Goal: Task Accomplishment & Management: Complete application form

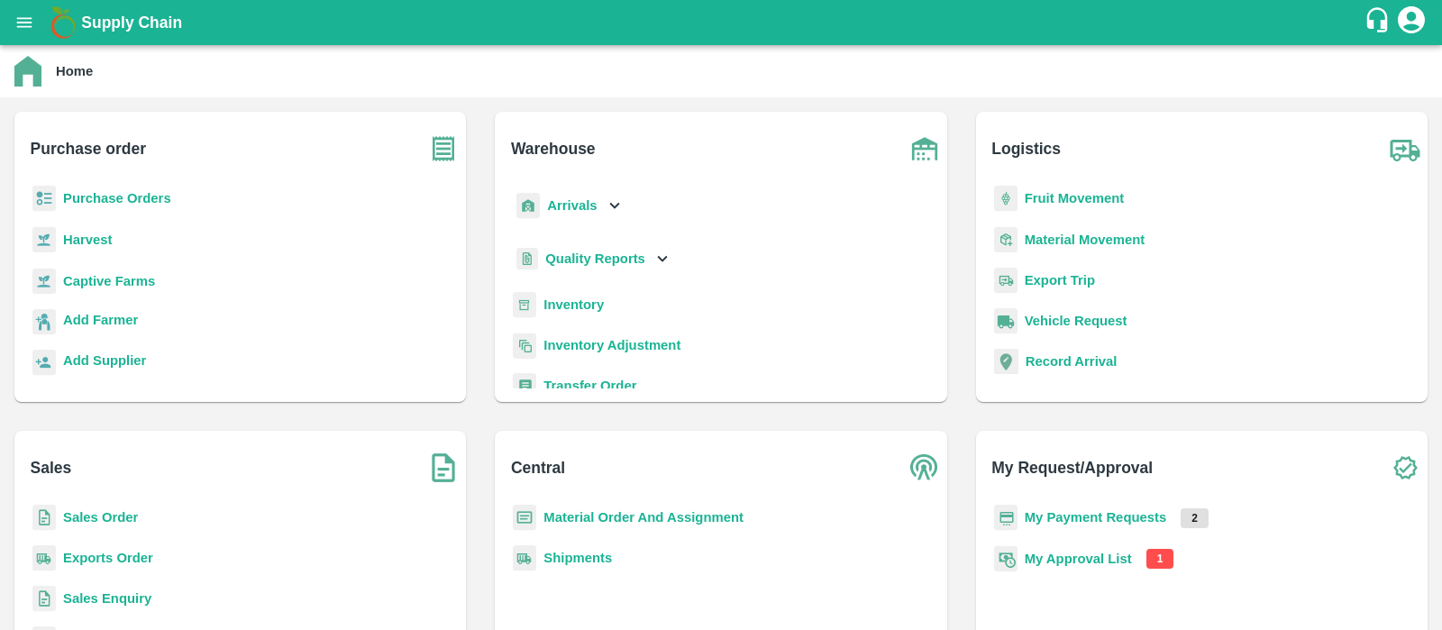
click at [96, 200] on b "Purchase Orders" at bounding box center [117, 198] width 108 height 14
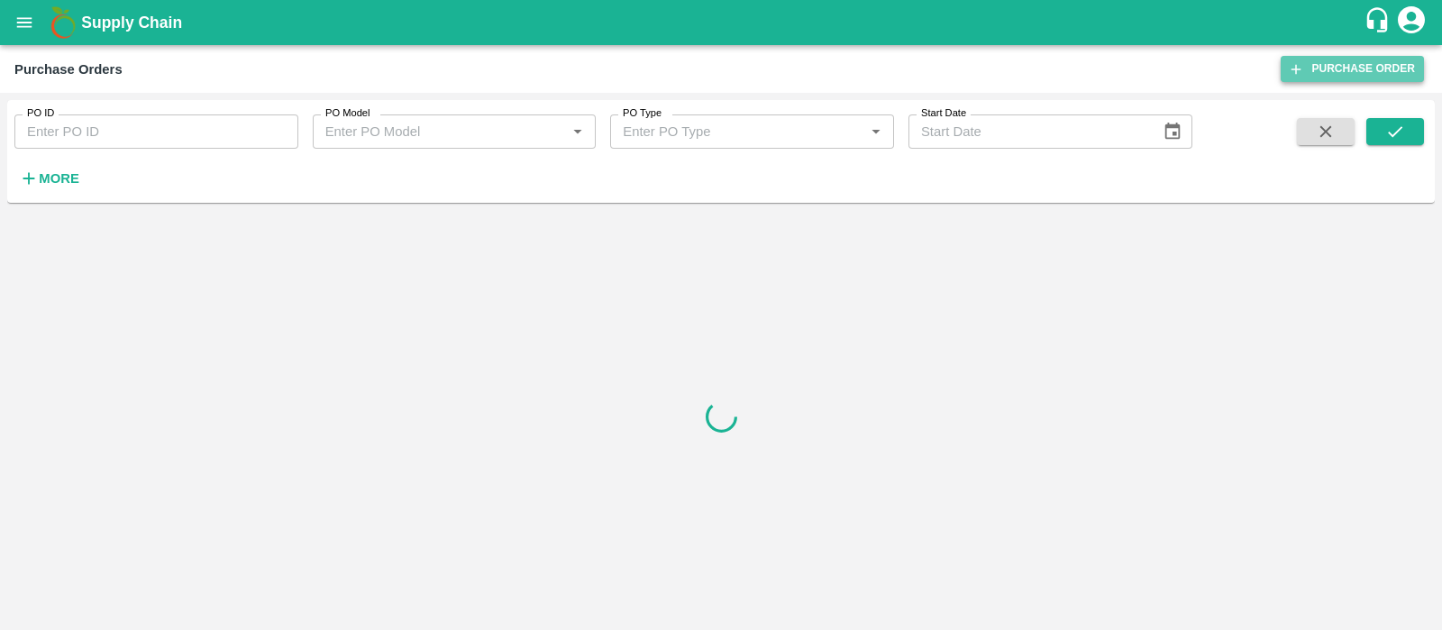
click at [1324, 66] on link "Purchase Order" at bounding box center [1352, 69] width 143 height 26
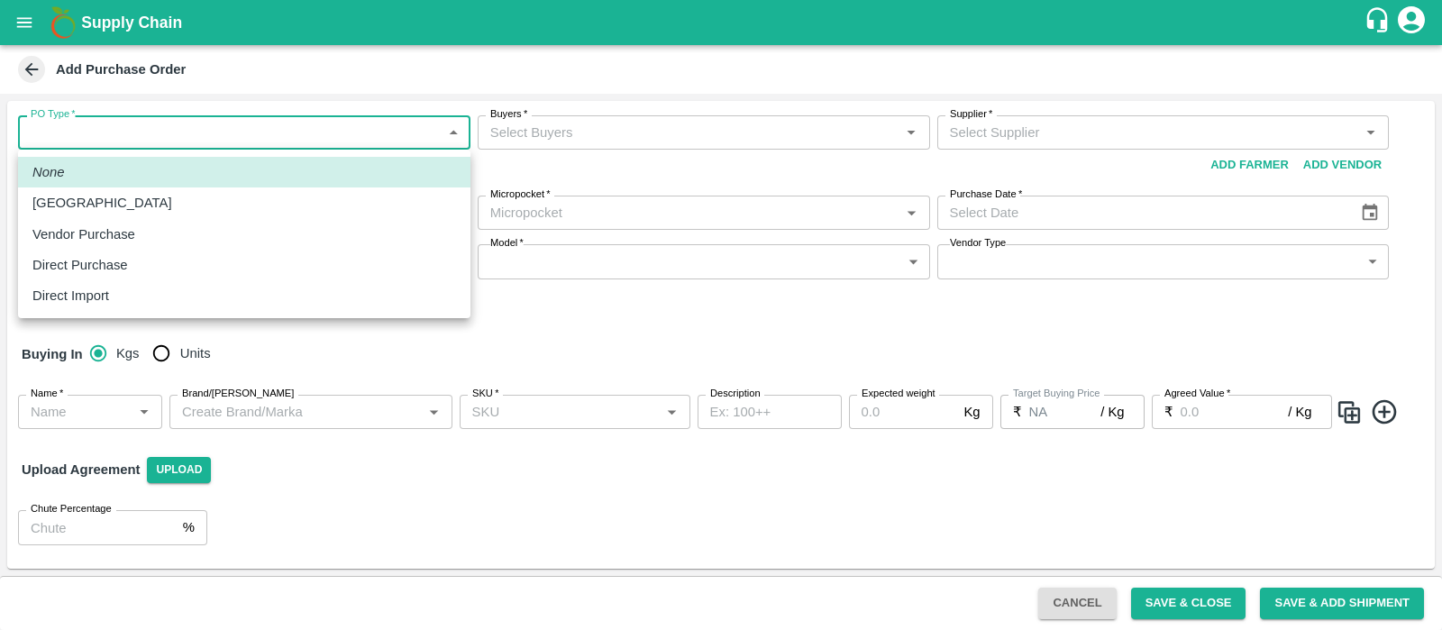
click at [204, 136] on body "Supply Chain Add Purchase Order PO Type   * ​ PO Type Buyers   * Buyers   * Sup…" at bounding box center [721, 315] width 1442 height 630
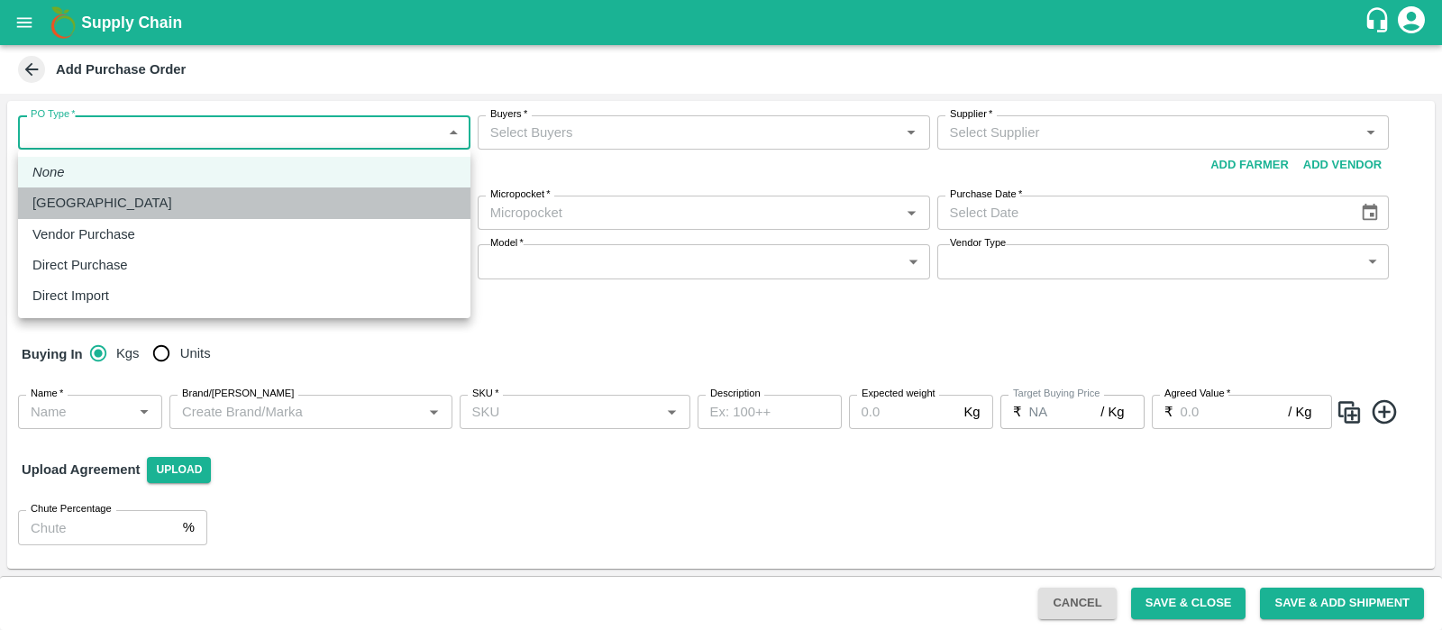
click at [93, 199] on p "[GEOGRAPHIC_DATA]" at bounding box center [102, 203] width 140 height 20
type input "1"
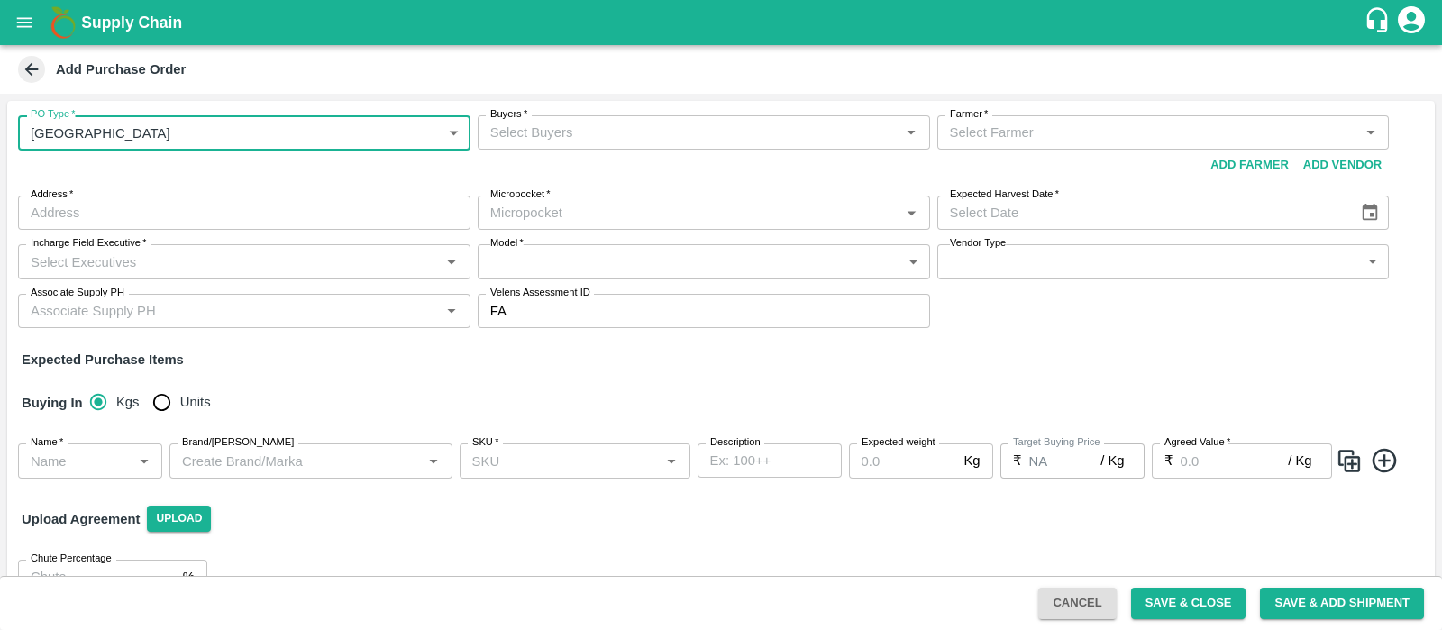
click at [581, 128] on input "Buyers   *" at bounding box center [689, 132] width 412 height 23
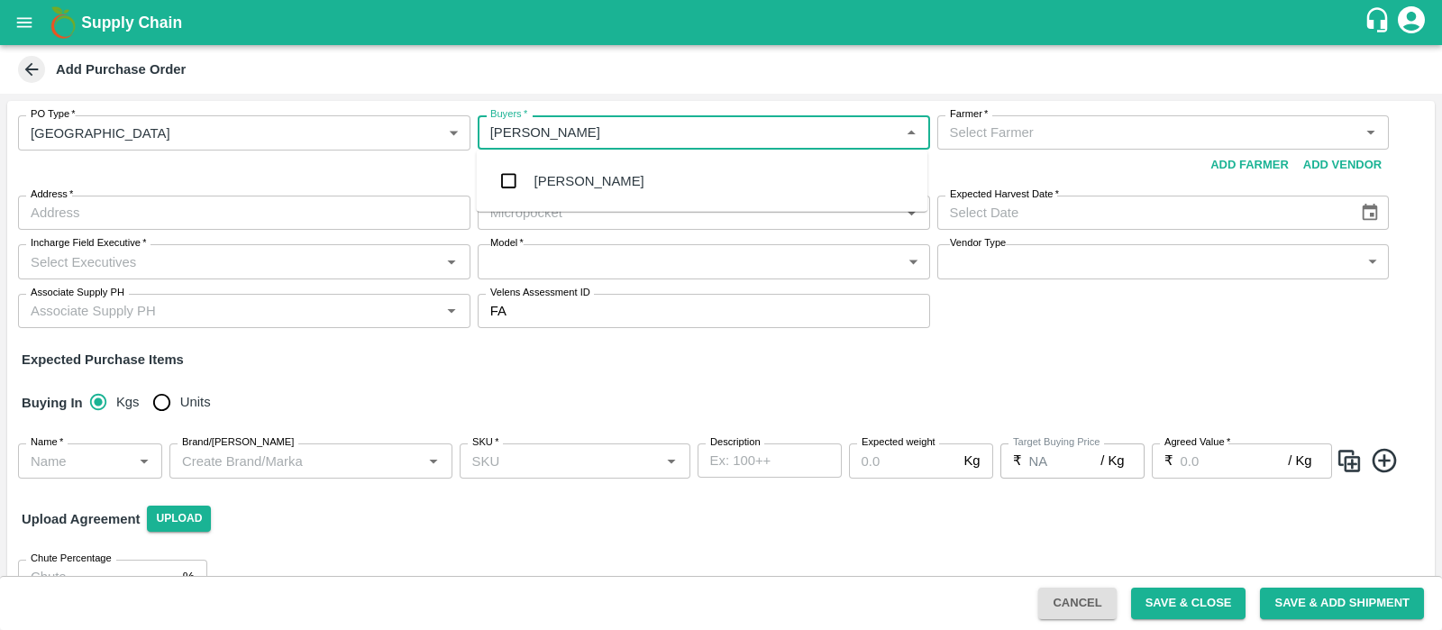
type input "arjun"
click at [590, 168] on div "[PERSON_NAME]" at bounding box center [702, 181] width 452 height 47
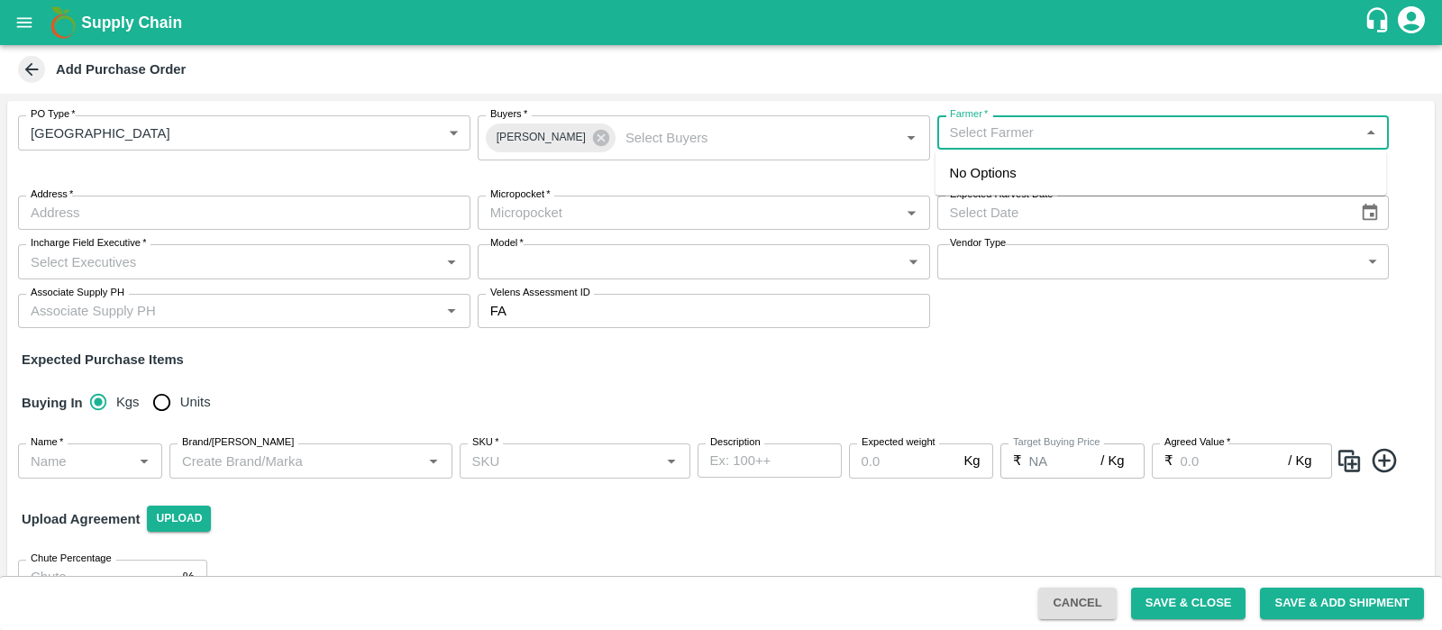
click at [1025, 143] on input "Farmer   *" at bounding box center [1149, 132] width 412 height 23
paste input "9817055446"
click at [1070, 169] on div "[PERSON_NAME], Shimla-9817055446([PERSON_NAME])" at bounding box center [1128, 173] width 356 height 20
type input "[PERSON_NAME], Shimla-9817055446([PERSON_NAME])"
type input "Matlu, [GEOGRAPHIC_DATA], [GEOGRAPHIC_DATA], [GEOGRAPHIC_DATA]"
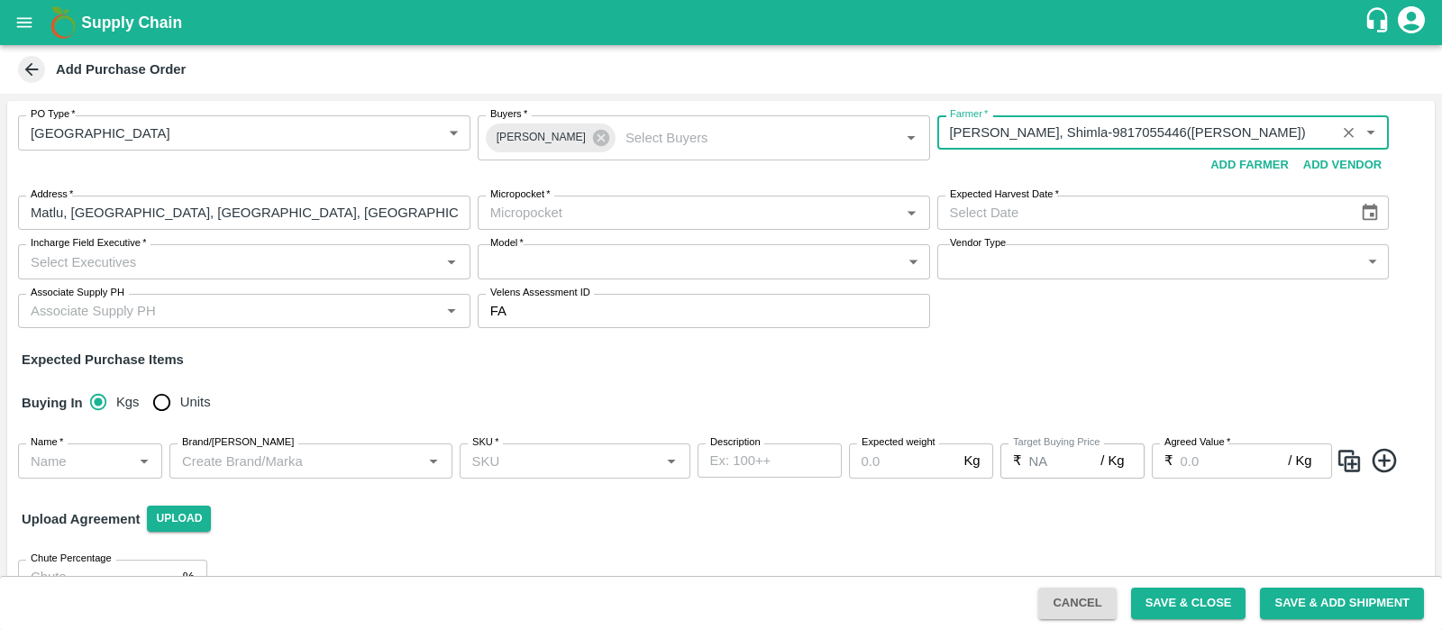
type input "[PERSON_NAME], Shimla-9817055446([PERSON_NAME])"
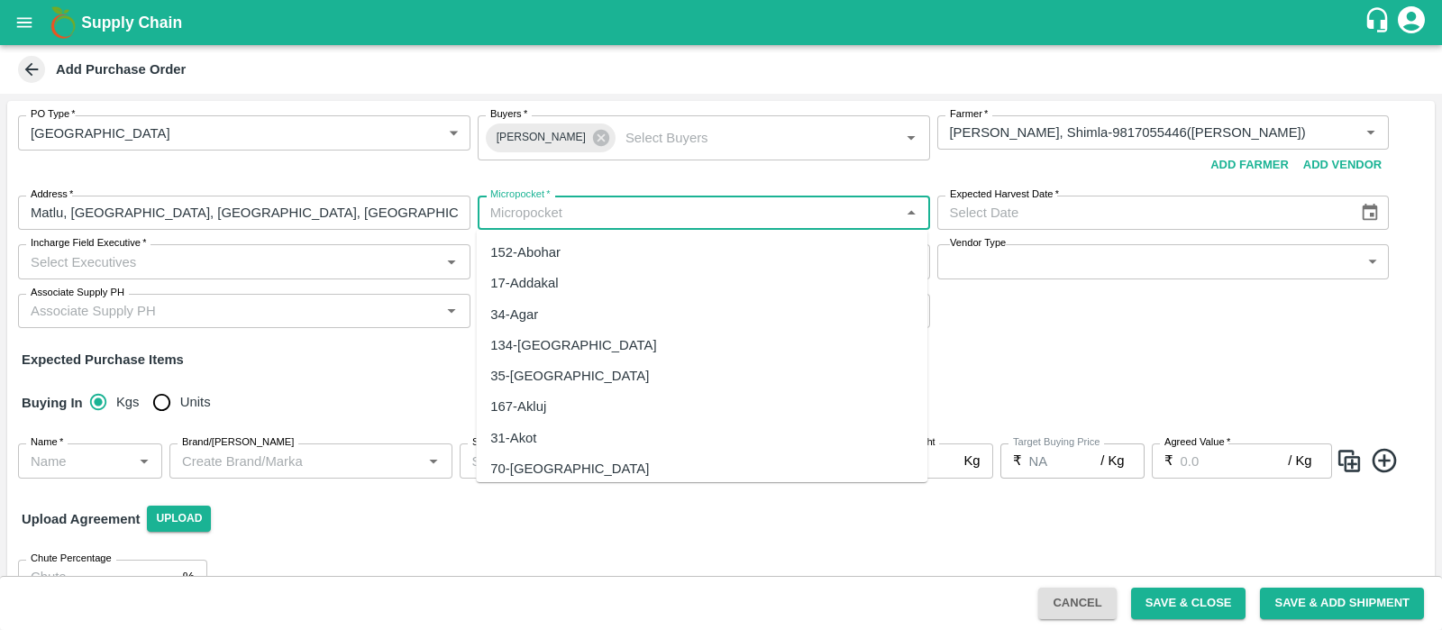
click at [607, 216] on input "Micropocket   *" at bounding box center [689, 212] width 412 height 23
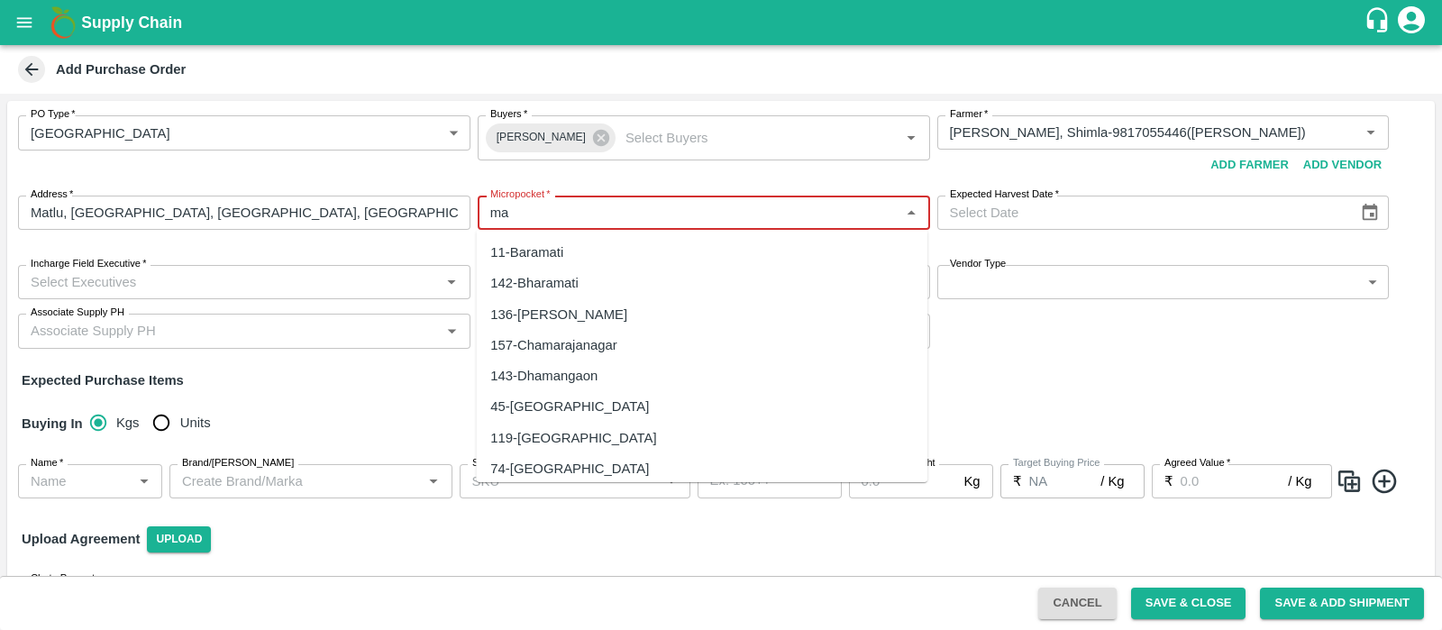
type input "m"
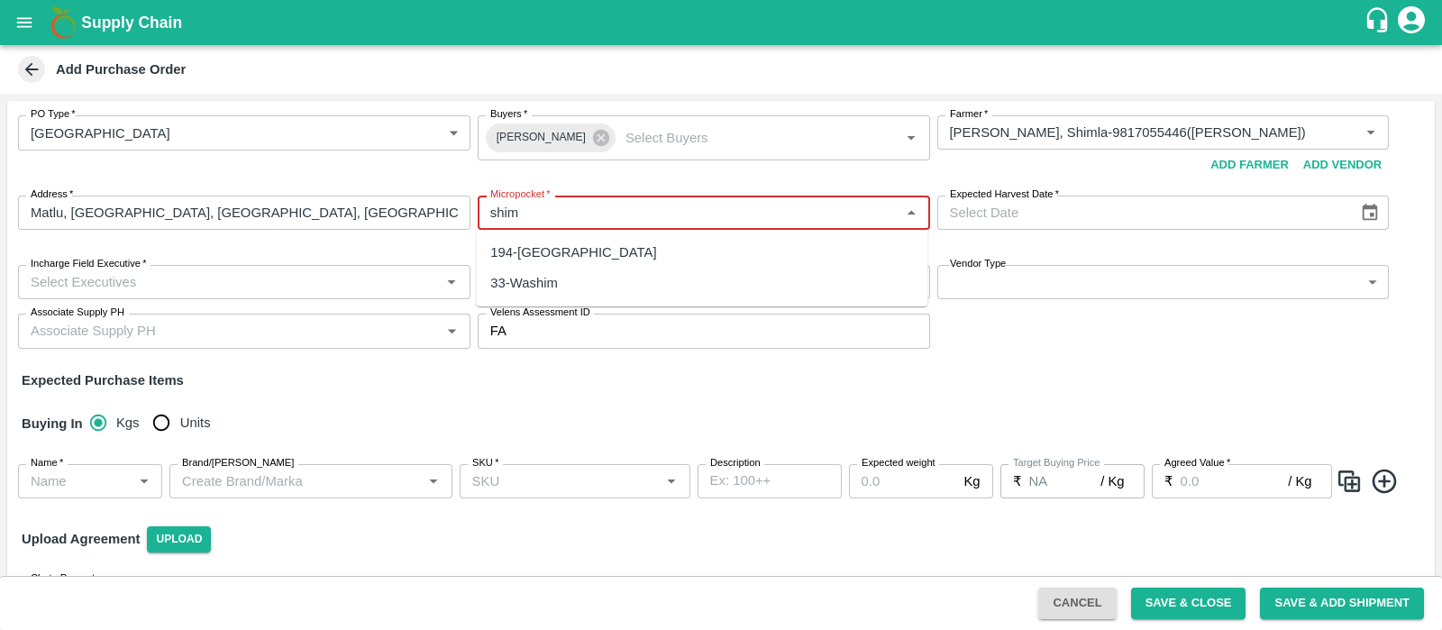
click at [608, 258] on div "194-[GEOGRAPHIC_DATA]" at bounding box center [702, 252] width 452 height 31
type input "194-[GEOGRAPHIC_DATA]"
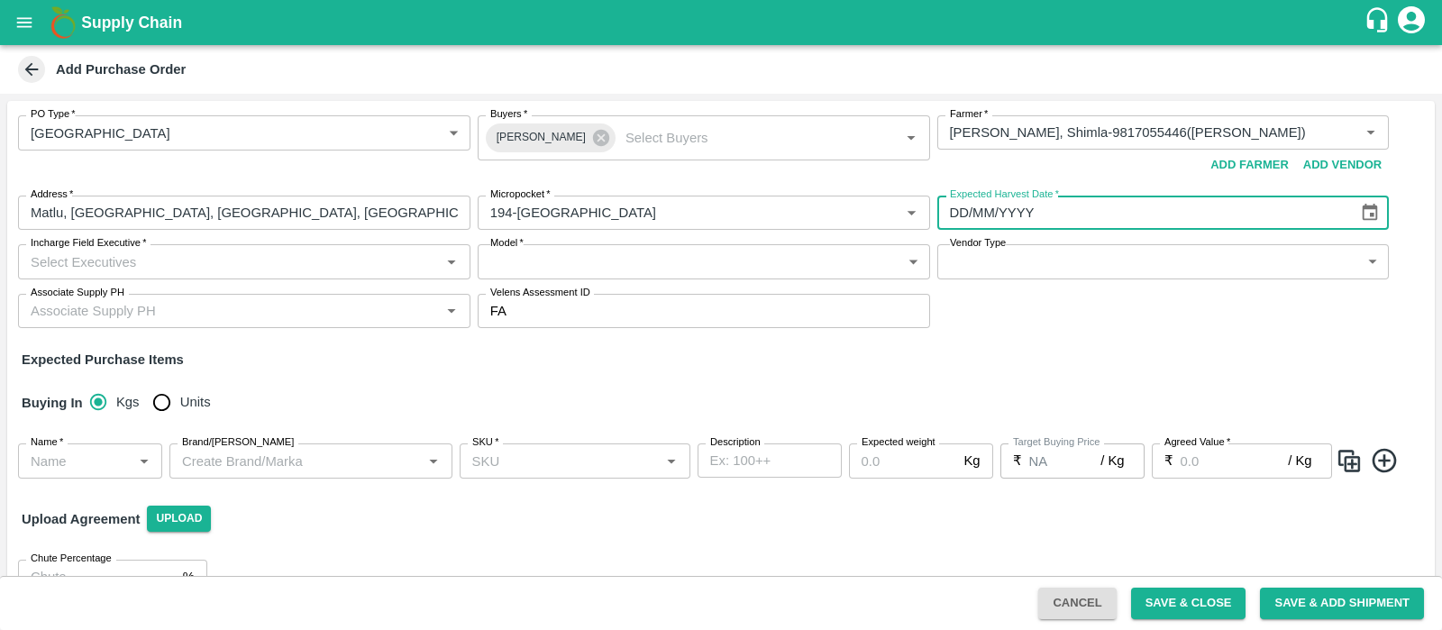
click at [1053, 223] on input "DD/MM/YYYY" at bounding box center [1141, 213] width 408 height 34
type input "[DATE]"
click at [322, 261] on input "Incharge Field Executive   *" at bounding box center [229, 261] width 412 height 23
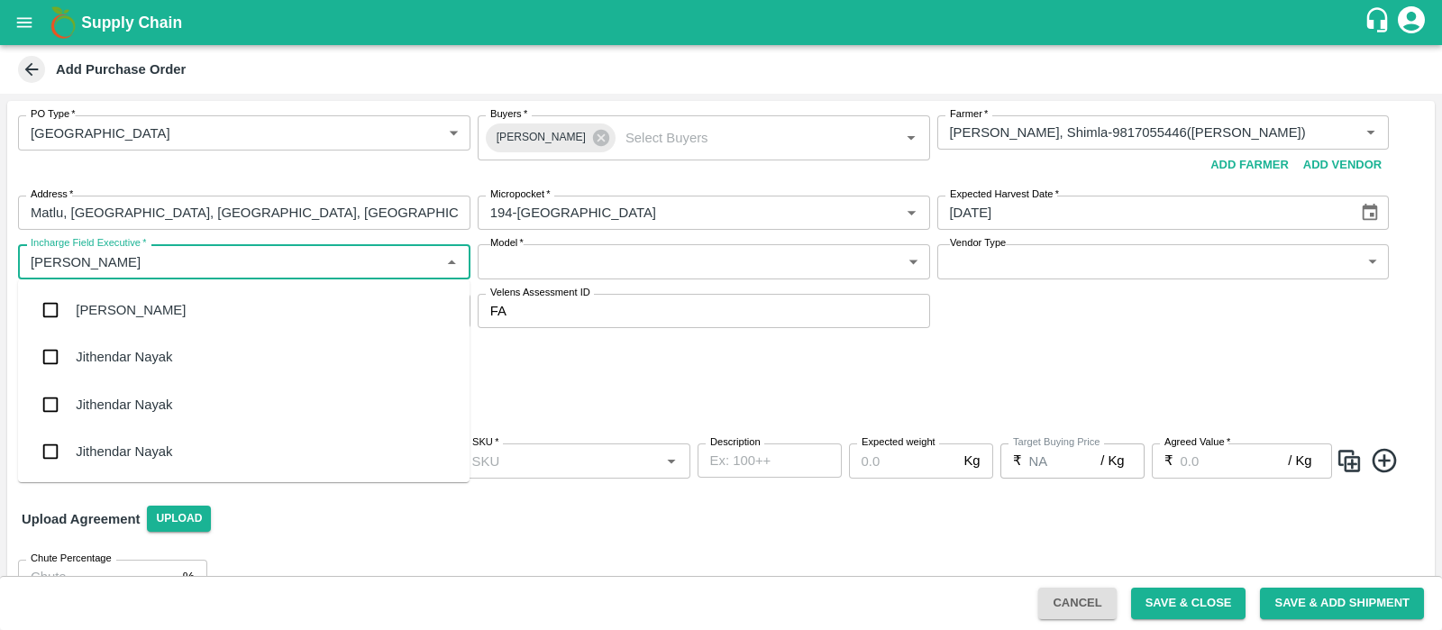
type input "arjun"
click at [231, 313] on div "[PERSON_NAME]" at bounding box center [244, 310] width 452 height 47
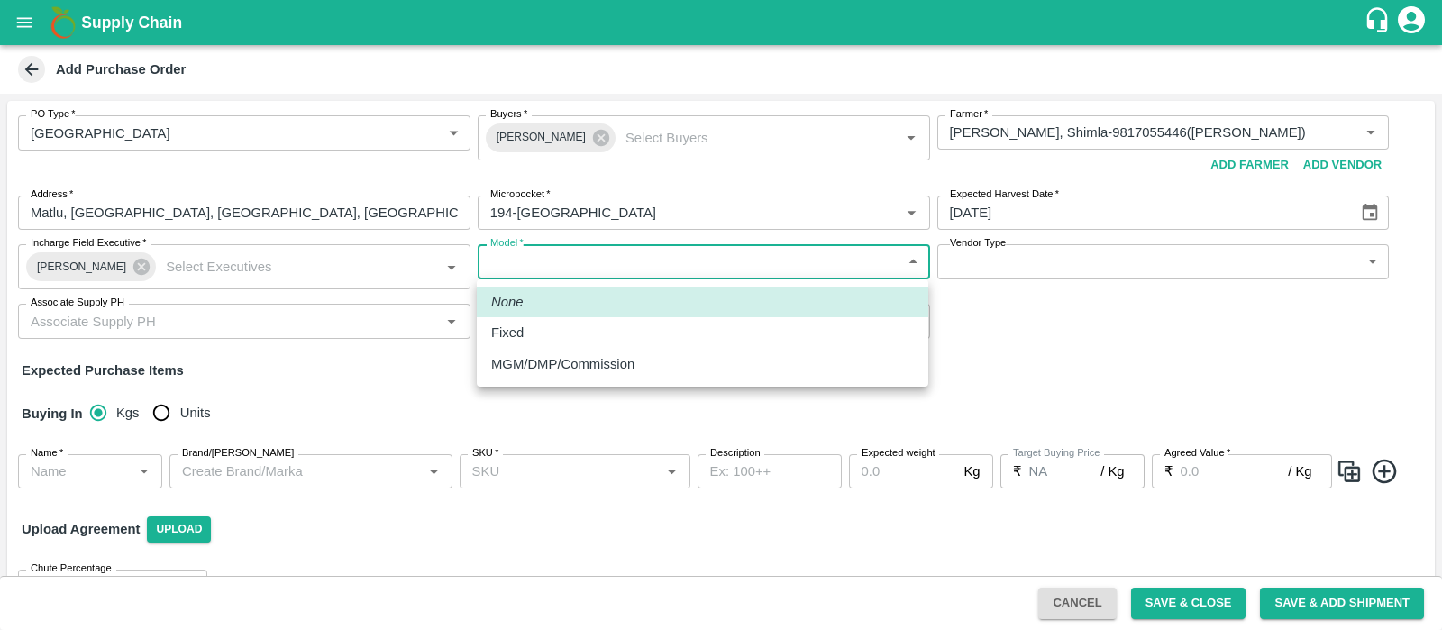
click at [590, 279] on body "Supply Chain Add Purchase Order PO Type   * Farm Gate 1 PO Type Buyers   * Arju…" at bounding box center [721, 315] width 1442 height 630
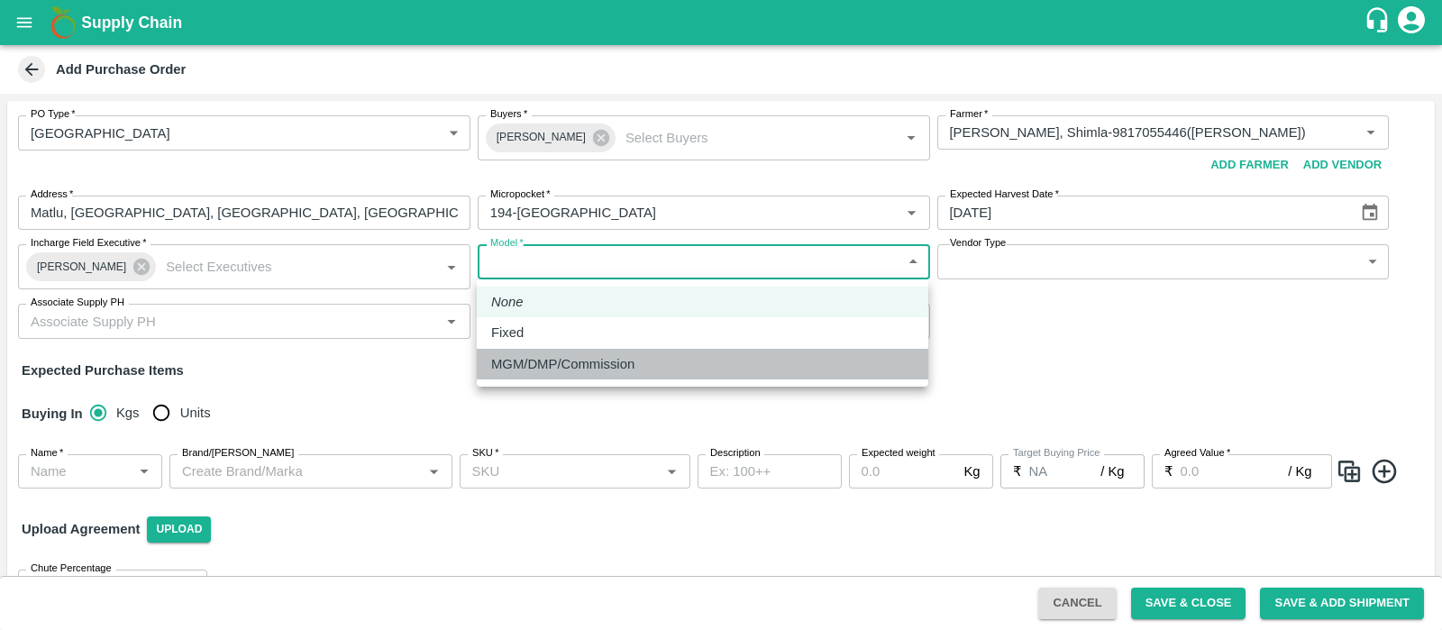
click at [560, 355] on p "MGM/DMP/Commission" at bounding box center [562, 364] width 143 height 20
type input "Commision"
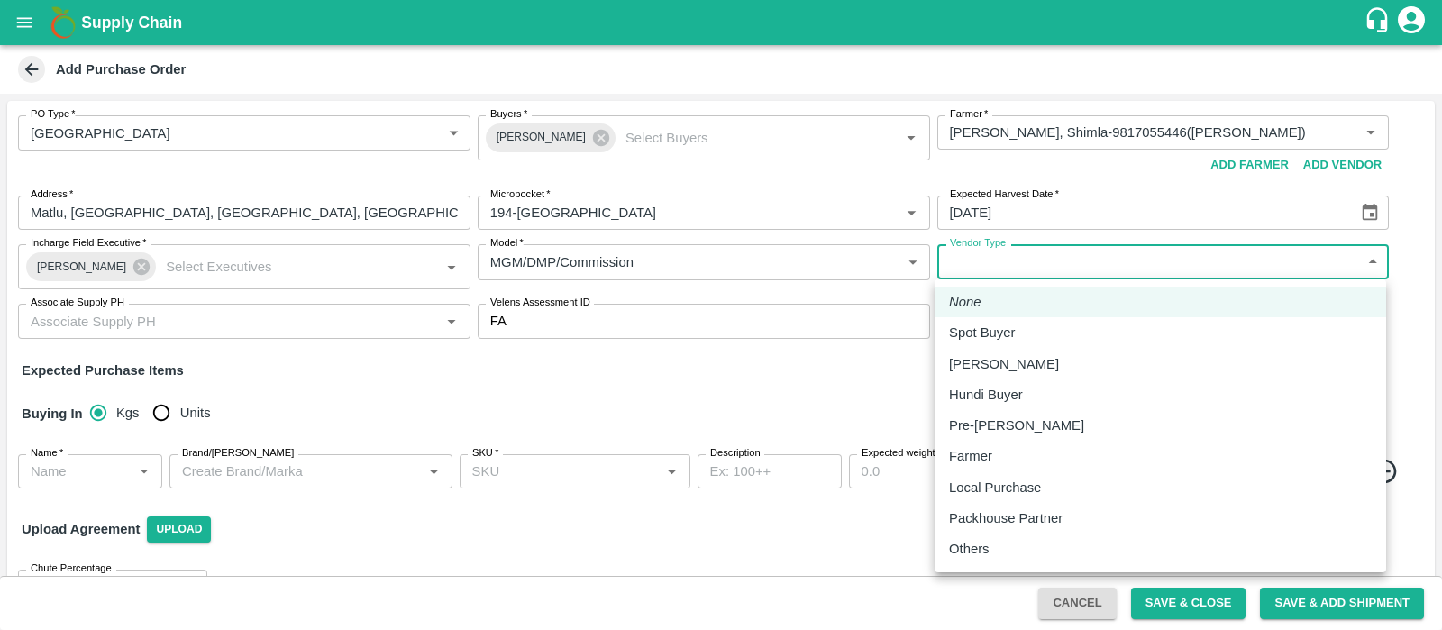
click at [1005, 275] on body "Supply Chain Add Purchase Order PO Type   * Farm Gate 1 PO Type Buyers   * Arju…" at bounding box center [721, 315] width 1442 height 630
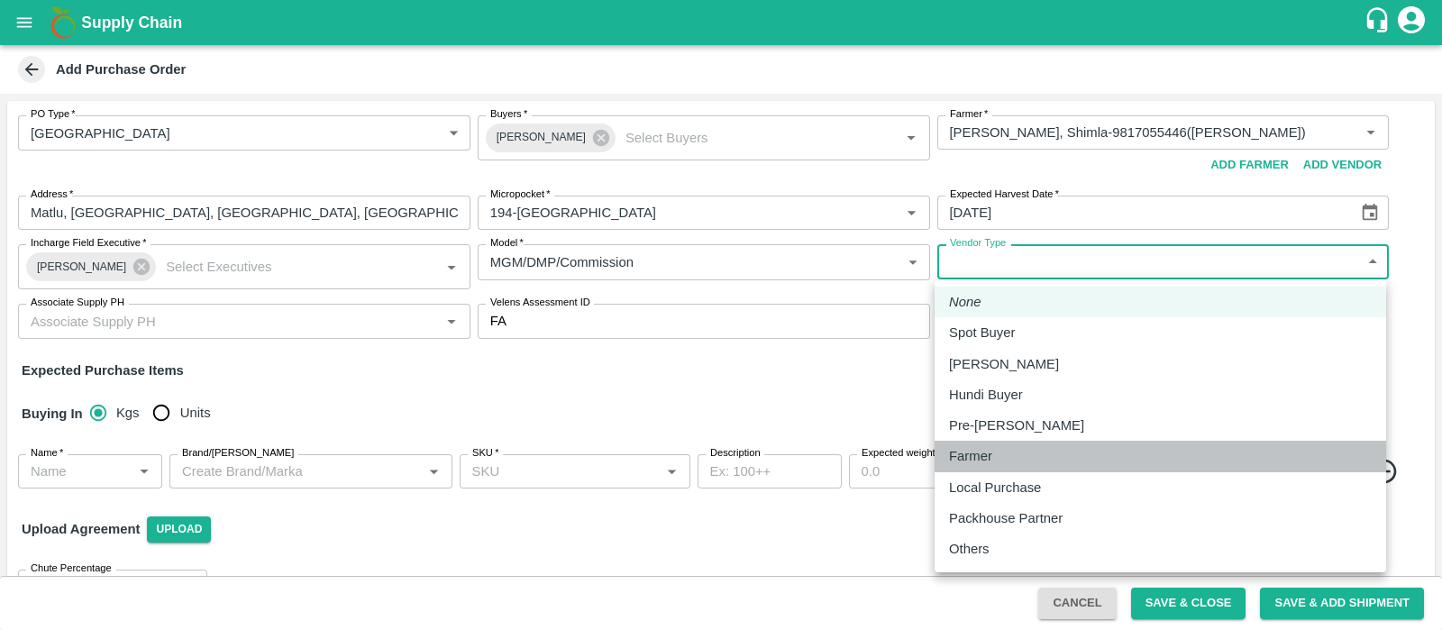
click at [978, 462] on p "Farmer" at bounding box center [970, 456] width 43 height 20
type input "FARMER"
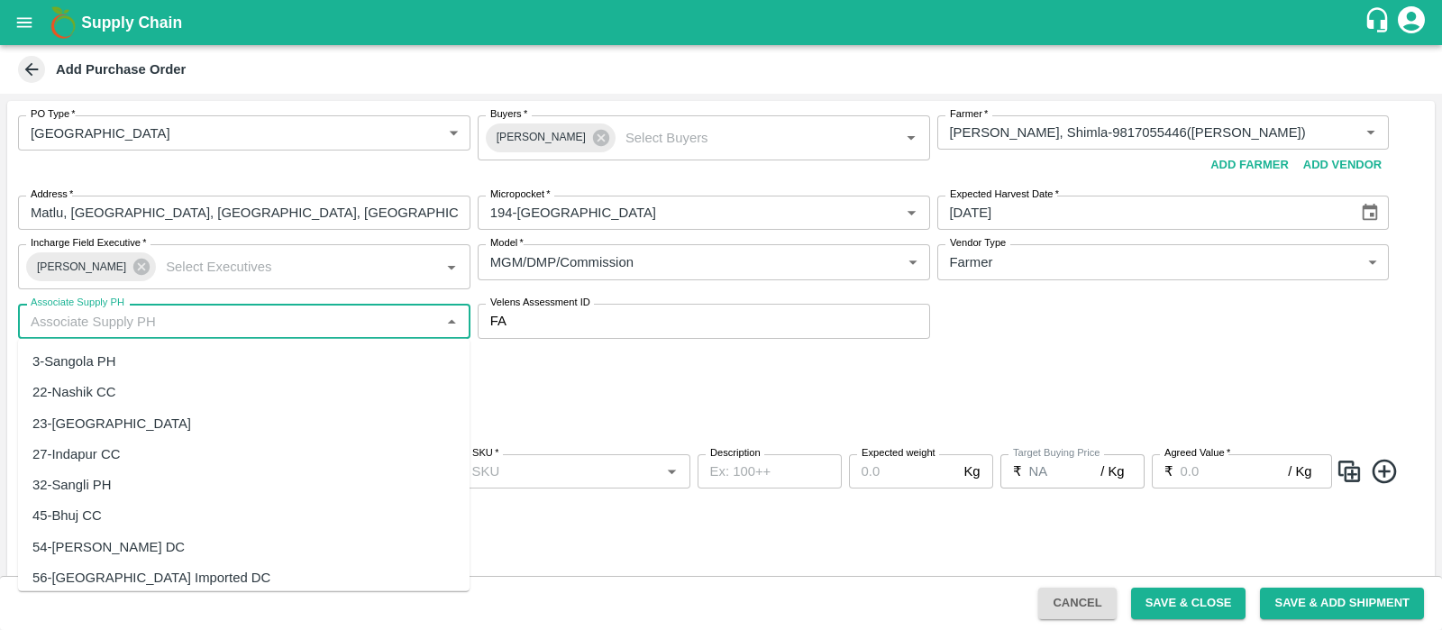
click at [342, 314] on input "Associate Supply PH" at bounding box center [229, 320] width 412 height 23
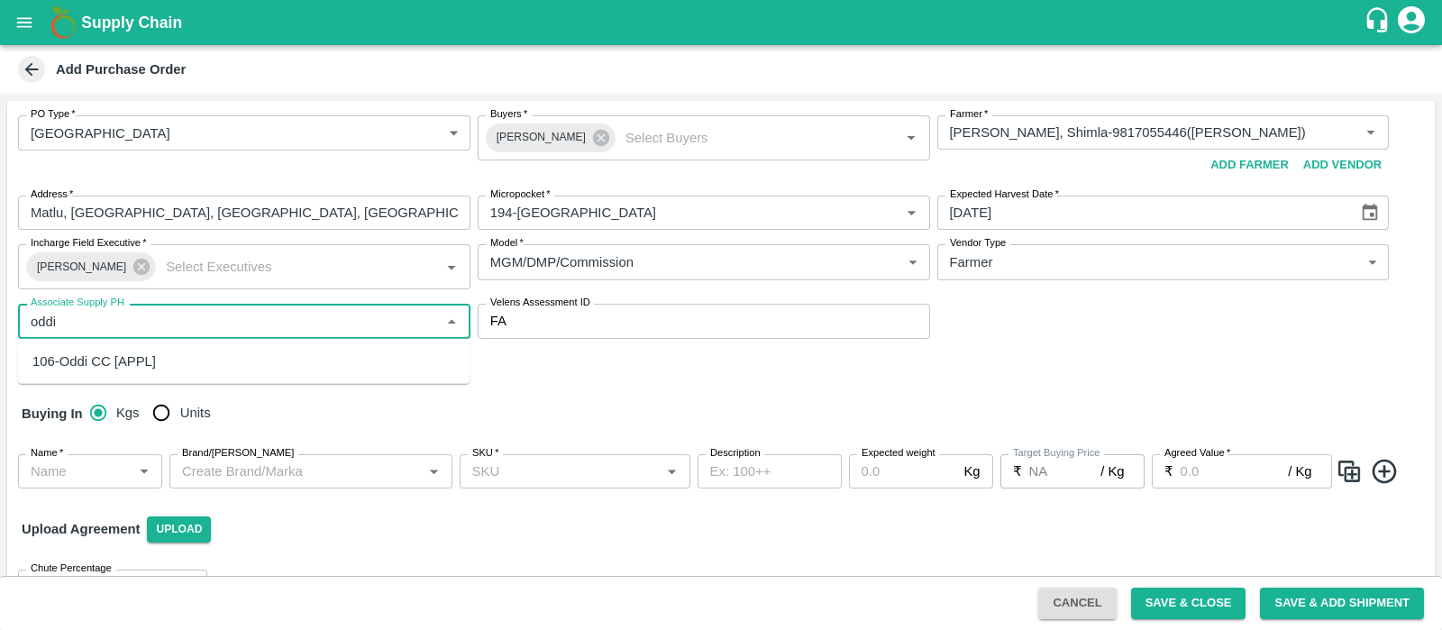
click at [286, 361] on div "106-Oddi CC [APPL]" at bounding box center [244, 361] width 452 height 31
type input "106-Oddi CC [APPL]"
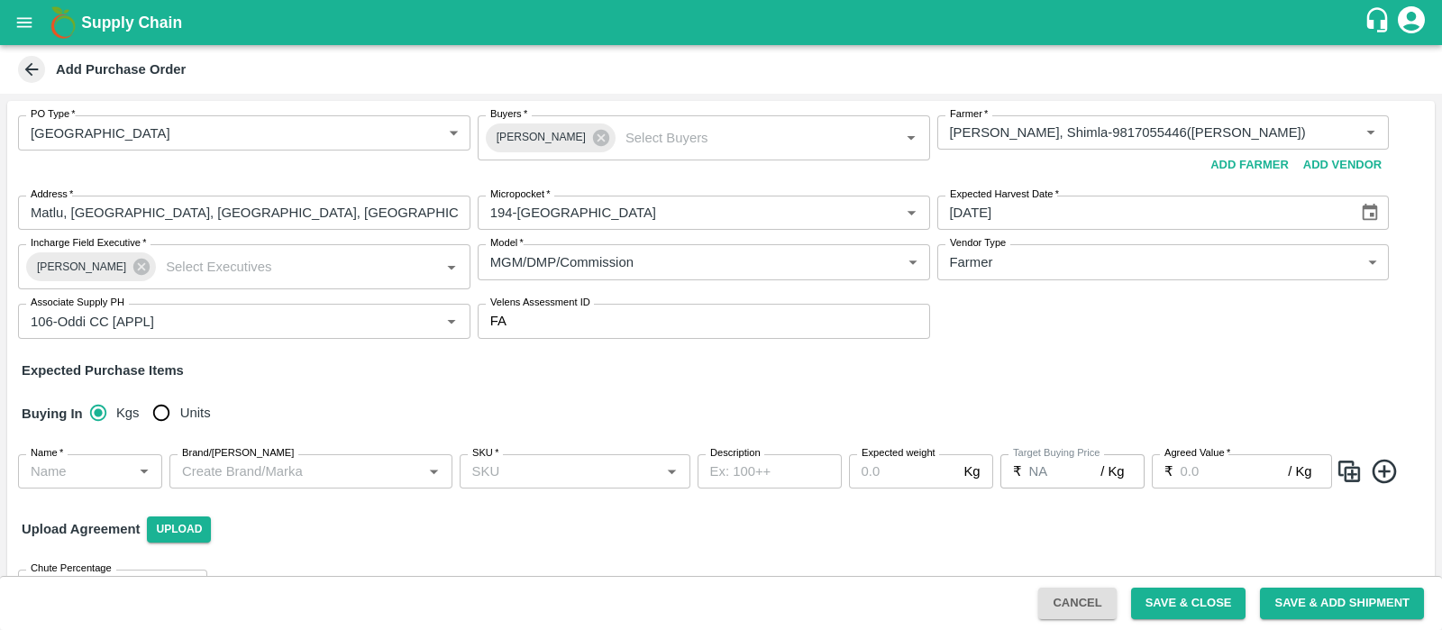
click at [305, 421] on div "Buying In Kgs Units" at bounding box center [721, 414] width 1428 height 52
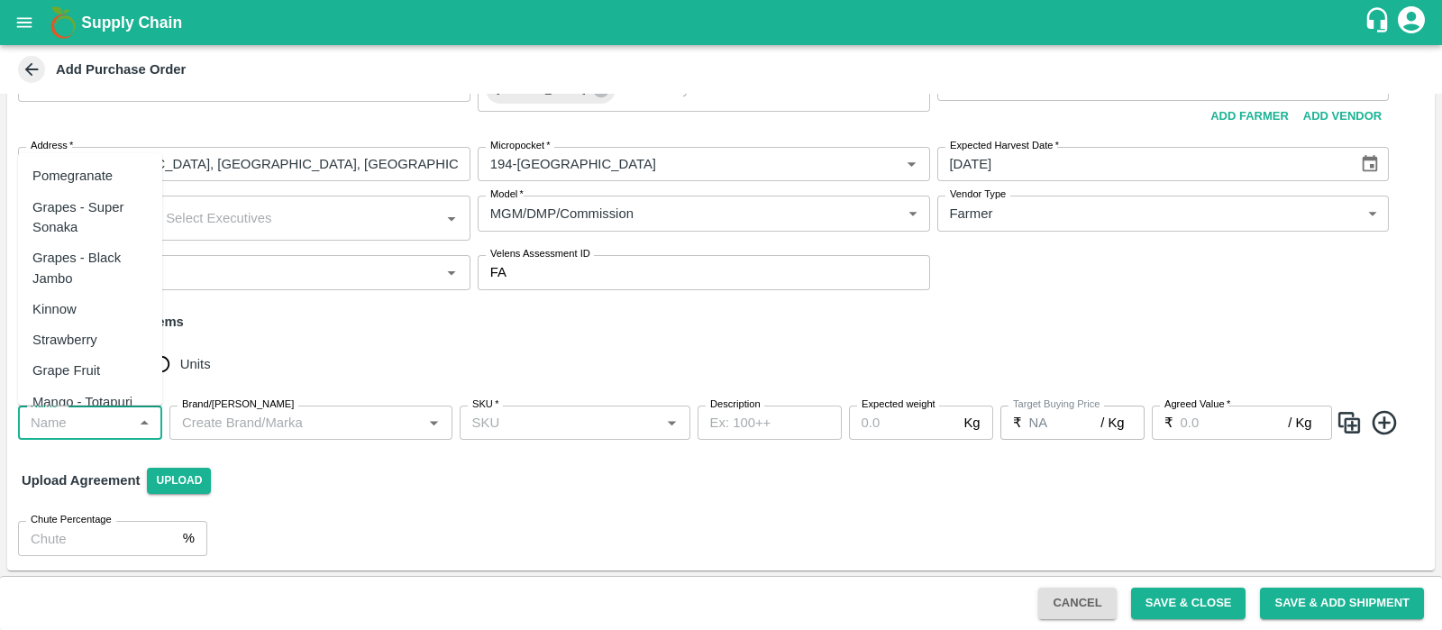
click at [74, 412] on input "Name   *" at bounding box center [75, 422] width 104 height 23
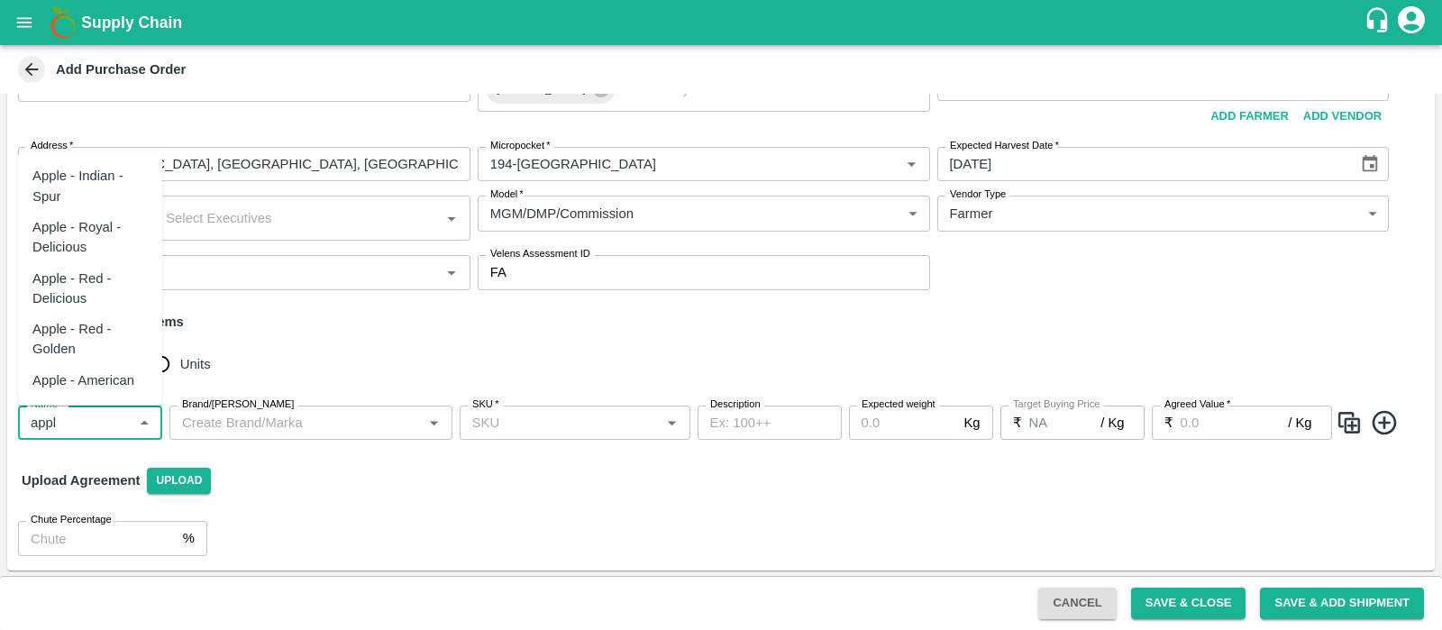
click at [95, 249] on div "Apple - Royal - Delicious" at bounding box center [89, 237] width 115 height 41
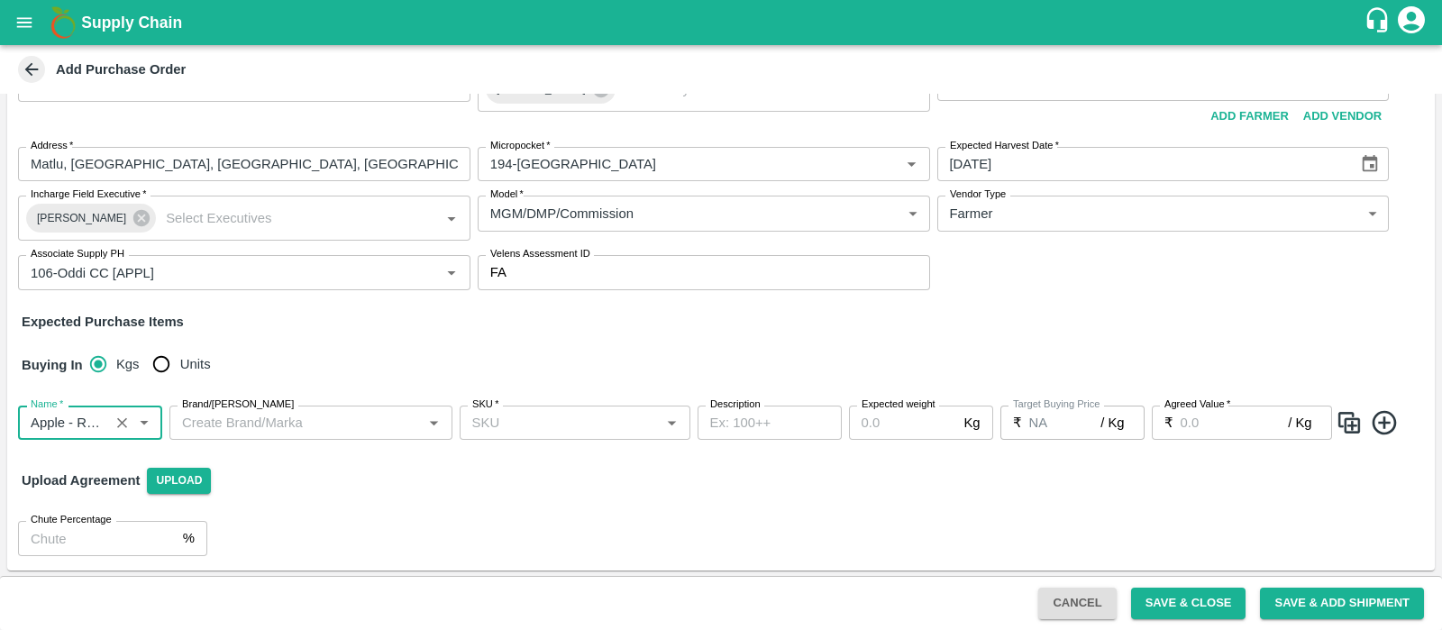
click at [571, 436] on div "SKU   *" at bounding box center [575, 423] width 231 height 34
type input "Apple - Royal - Delicious"
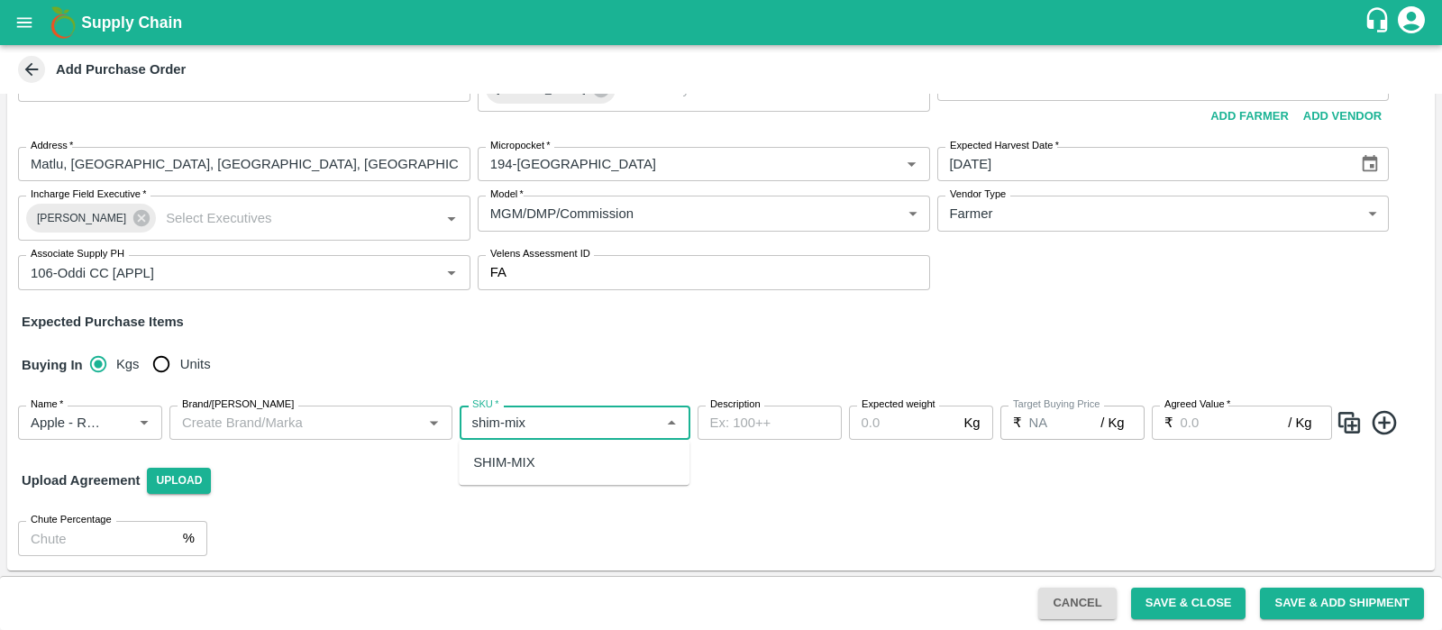
click at [578, 458] on div "SHIM-MIX" at bounding box center [574, 462] width 231 height 31
type input "SHIM-MIX"
click at [888, 422] on input "Expected weight" at bounding box center [903, 423] width 108 height 34
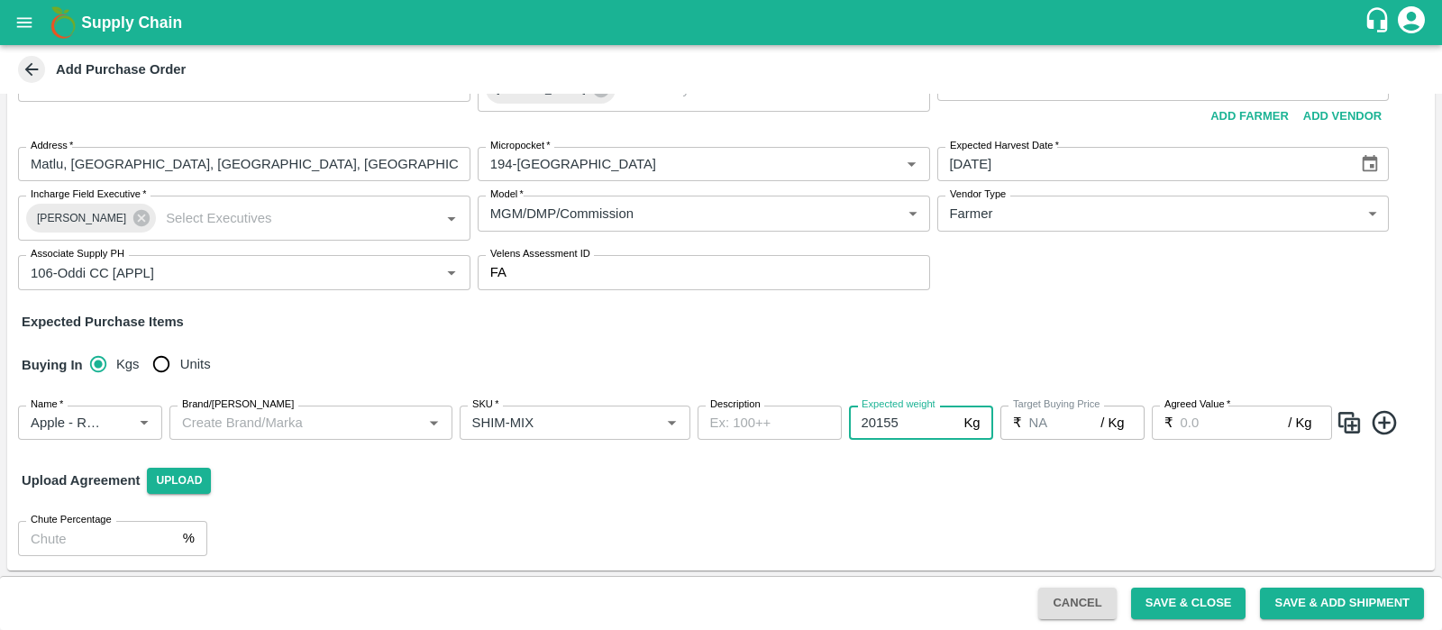
type input "20155"
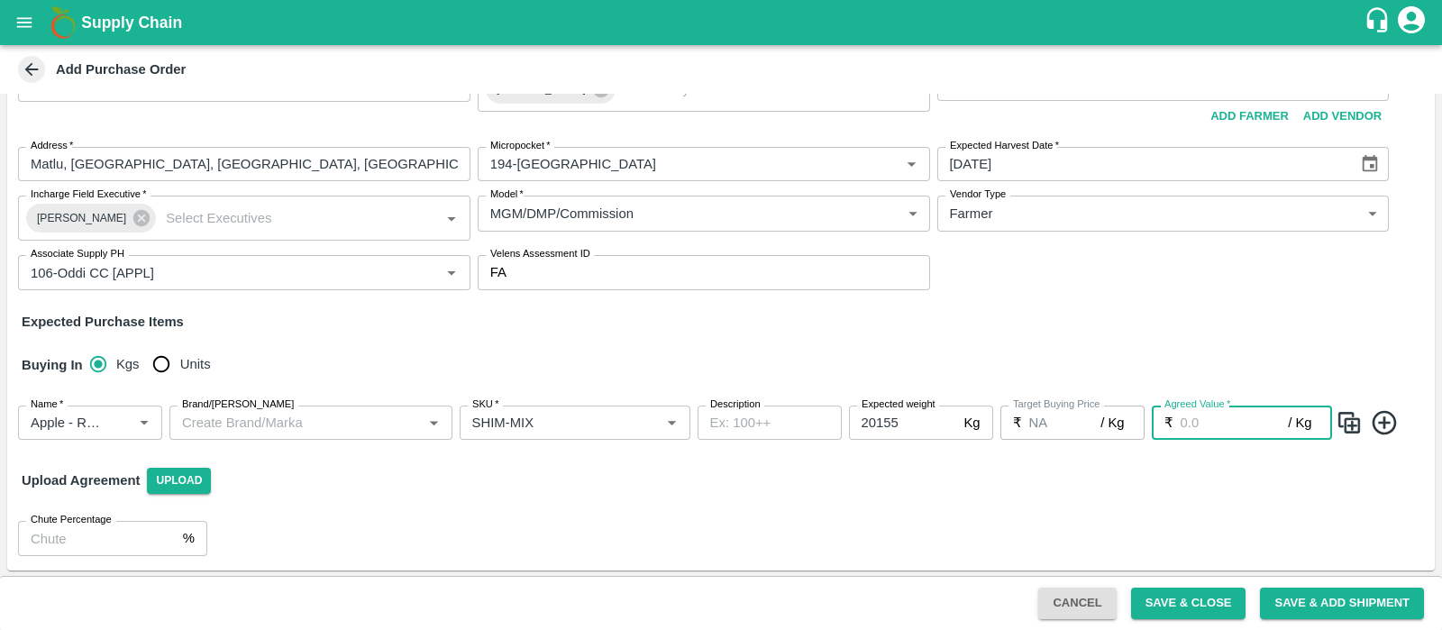
click at [1217, 417] on input "Agreed Value   *" at bounding box center [1235, 423] width 108 height 34
type input "40"
click at [796, 495] on div "Upload Agreement Upload" at bounding box center [721, 480] width 1428 height 52
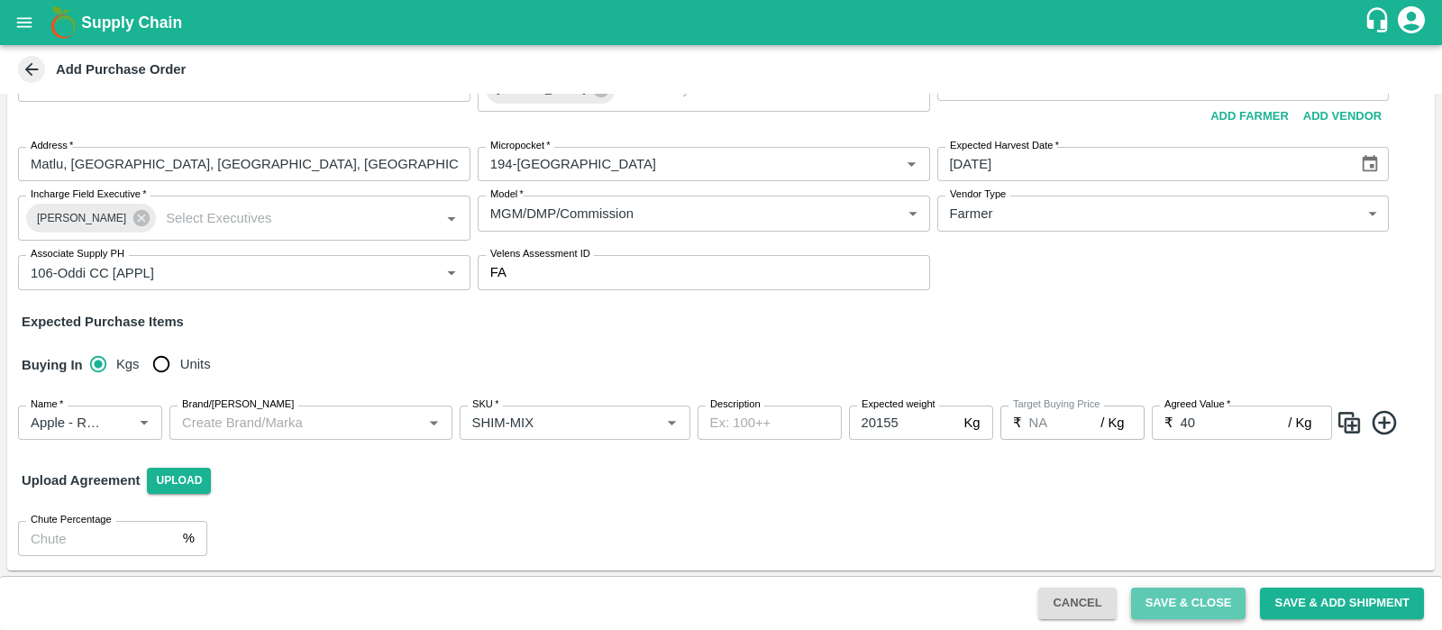
click at [1221, 604] on button "Save & Close" at bounding box center [1188, 604] width 115 height 32
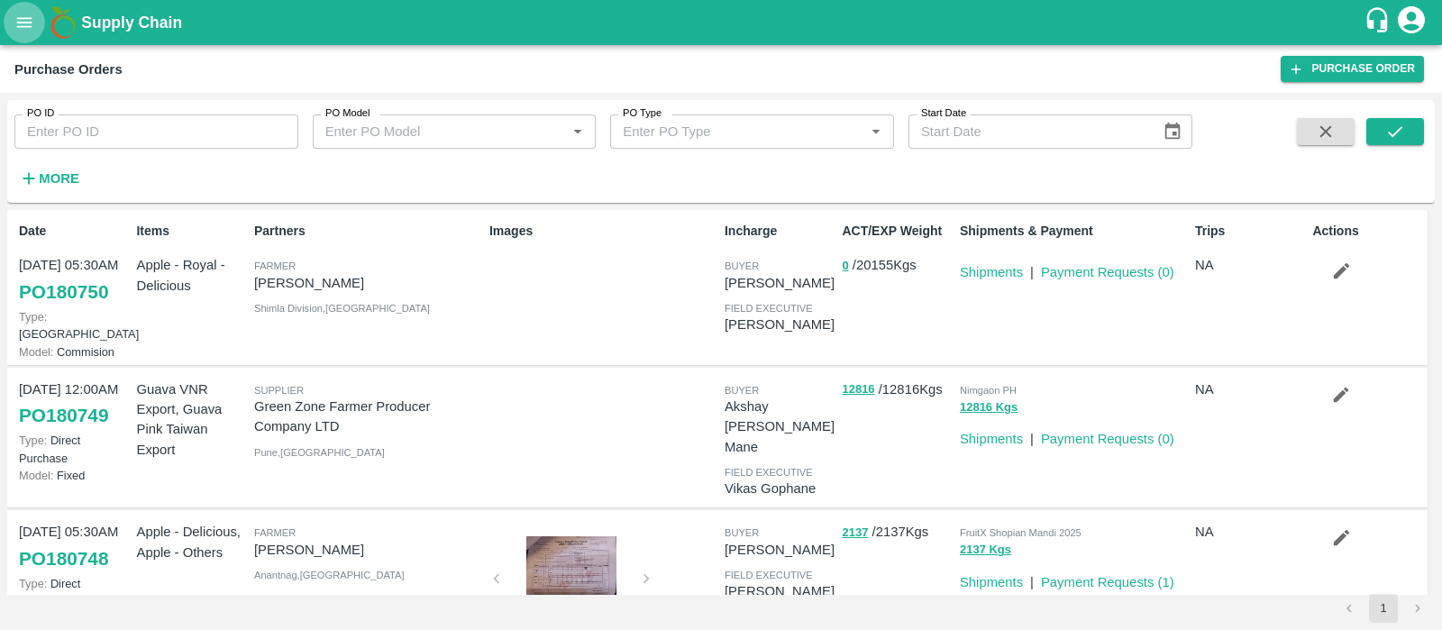
click at [20, 13] on icon "open drawer" at bounding box center [24, 23] width 20 height 20
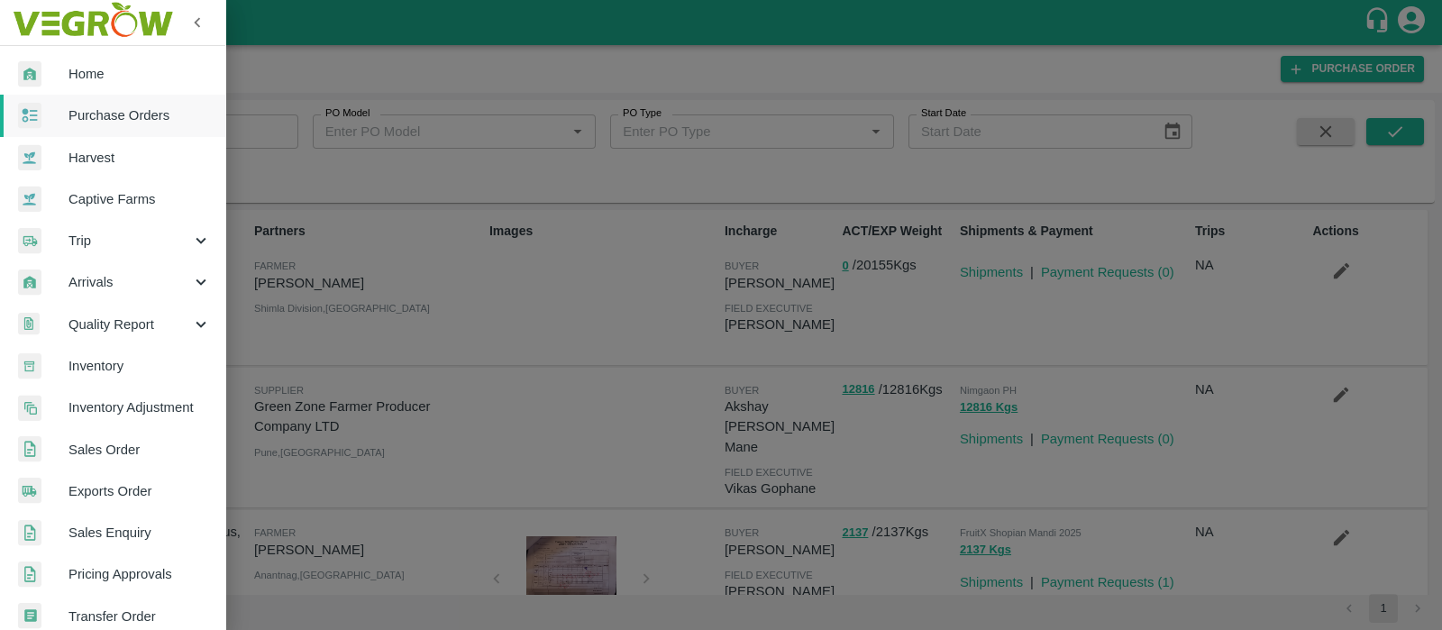
click at [388, 250] on div at bounding box center [721, 315] width 1442 height 630
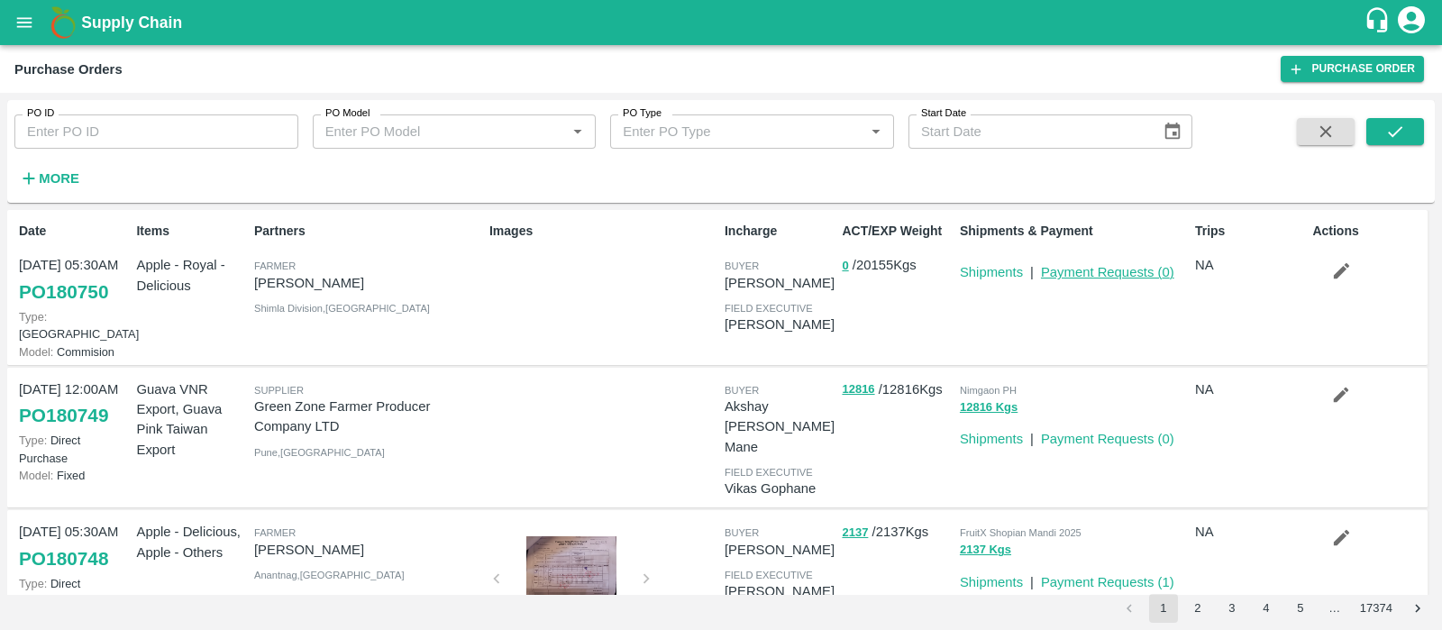
click at [1100, 273] on link "Payment Requests ( 0 )" at bounding box center [1107, 272] width 133 height 14
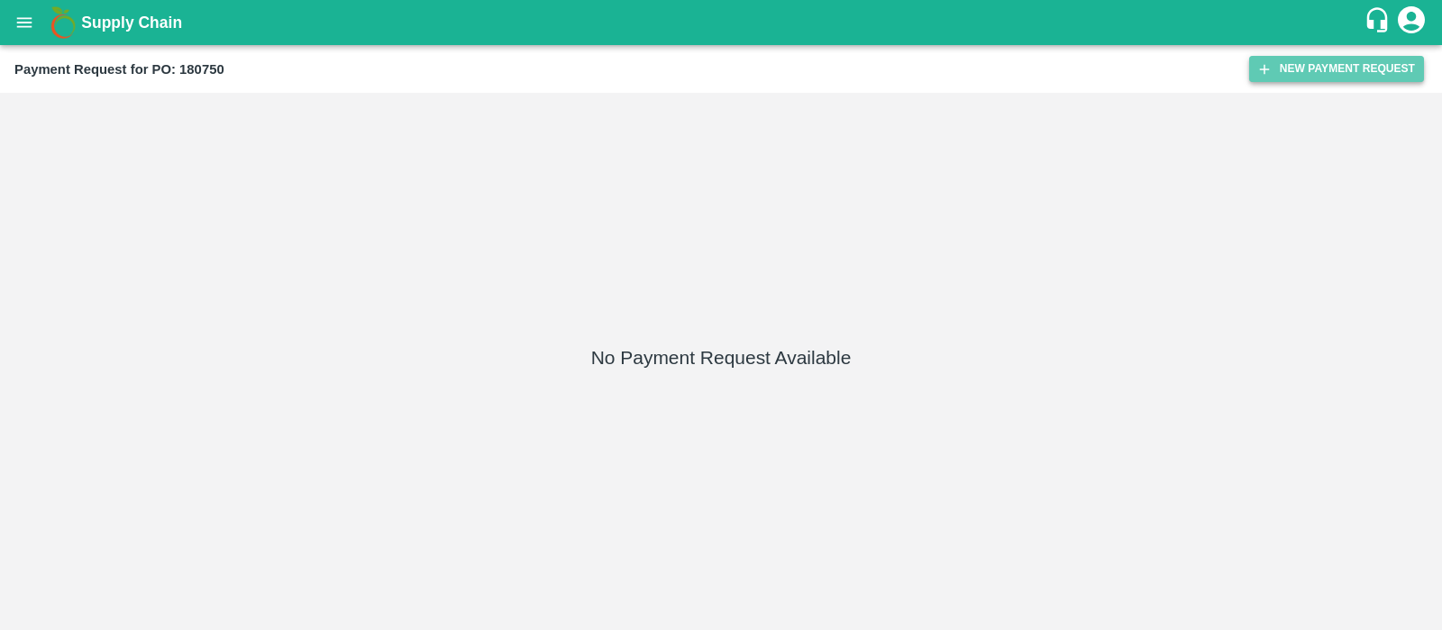
click at [1333, 69] on button "New Payment Request" at bounding box center [1336, 69] width 175 height 26
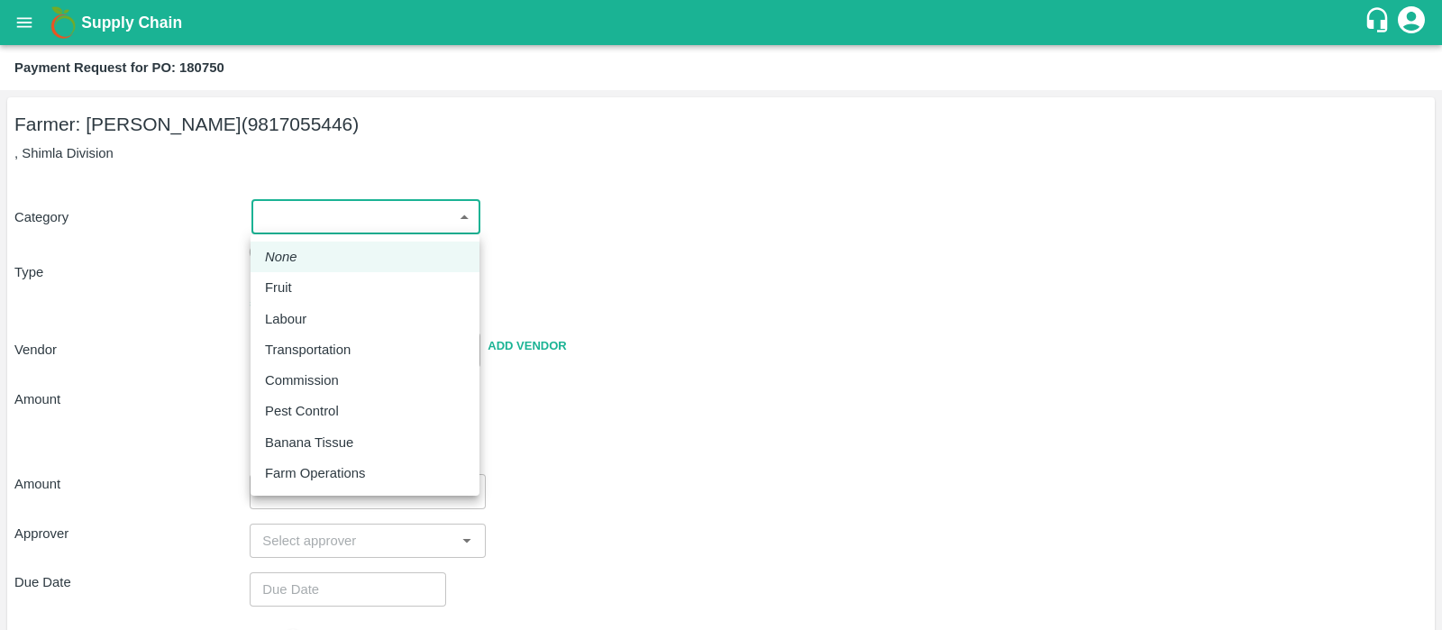
click at [389, 217] on body "Supply Chain Payment Request for PO: 180750 Farmer: UDEY SINGH (9817055446) , S…" at bounding box center [721, 315] width 1442 height 630
click at [297, 282] on div "Fruit" at bounding box center [283, 288] width 36 height 20
type input "1"
type input "UDEY SINGH - 9817055446(Farmer)"
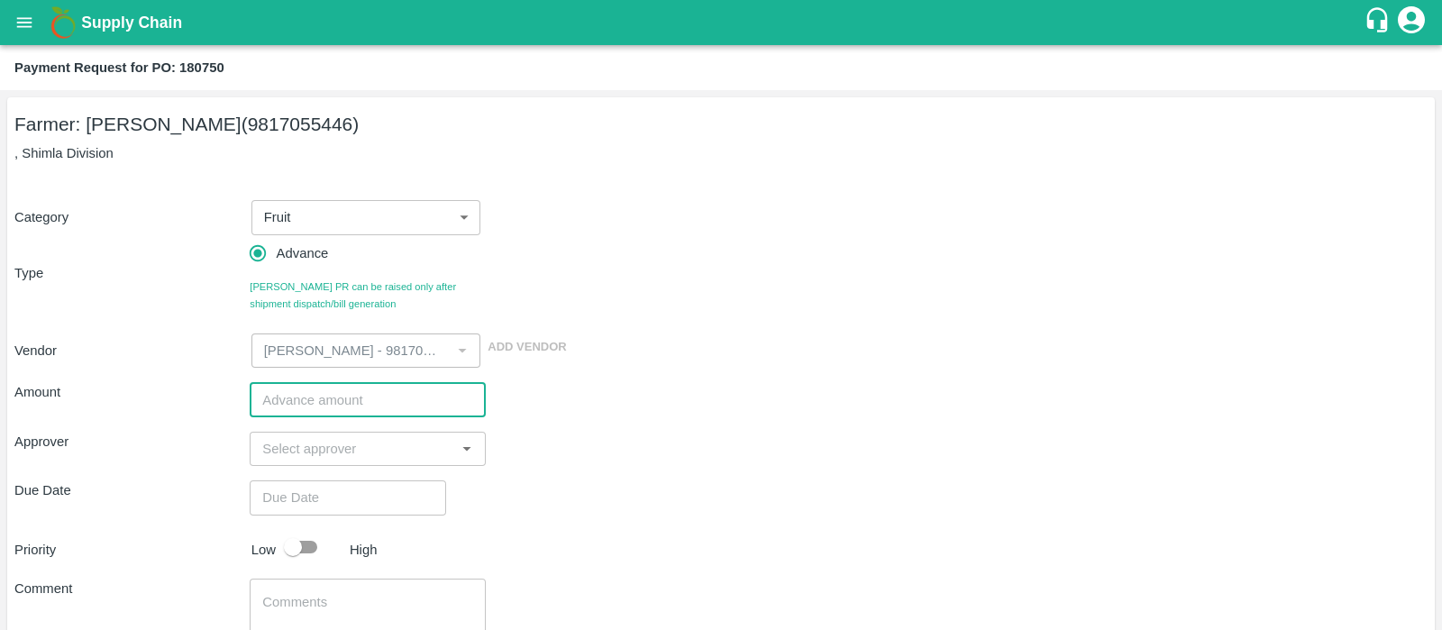
click at [391, 414] on input "number" at bounding box center [367, 399] width 235 height 34
type input "200000"
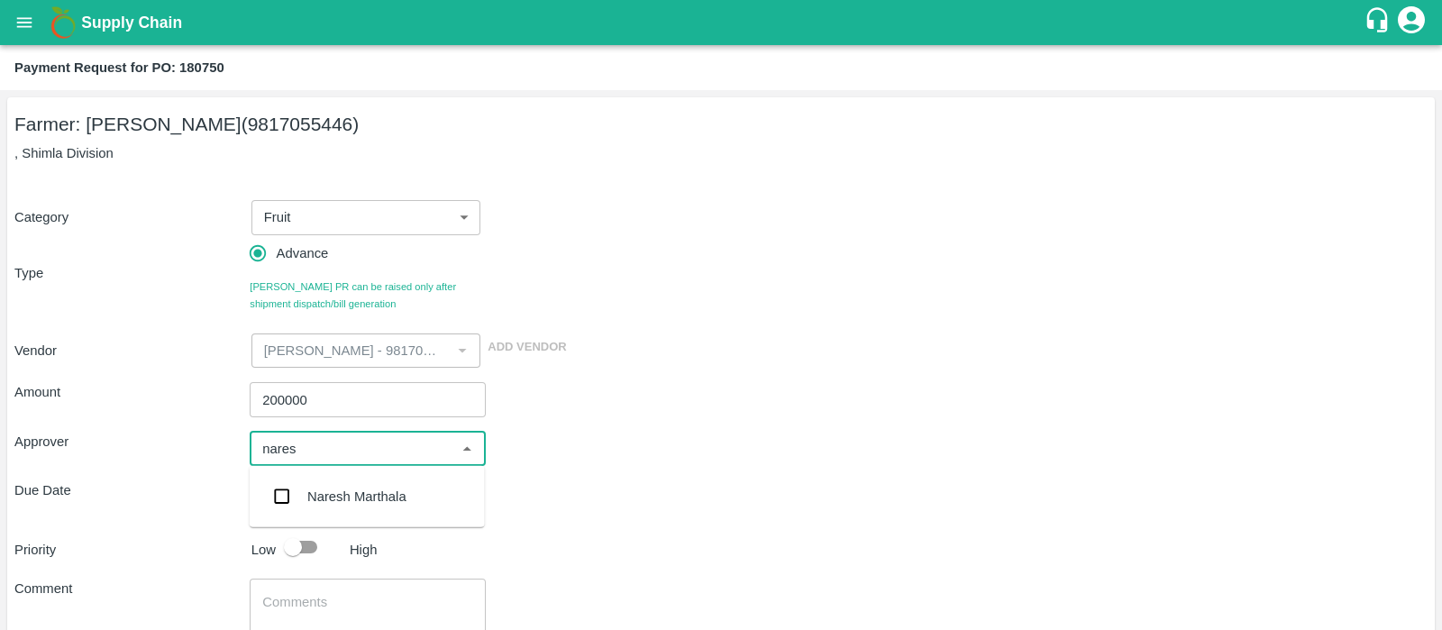
type input "naresh"
click at [376, 489] on div "Naresh Marthala" at bounding box center [356, 497] width 99 height 20
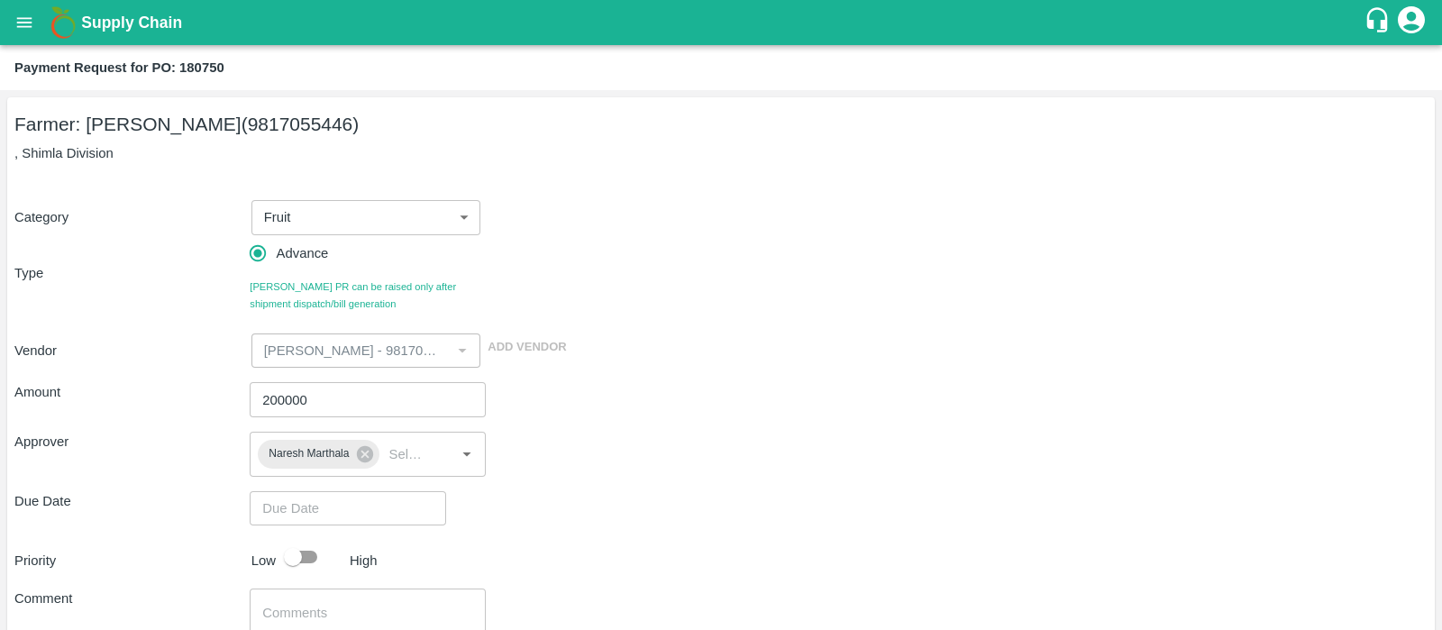
click at [660, 435] on div "Approver Naresh Marthala ​" at bounding box center [720, 454] width 1413 height 45
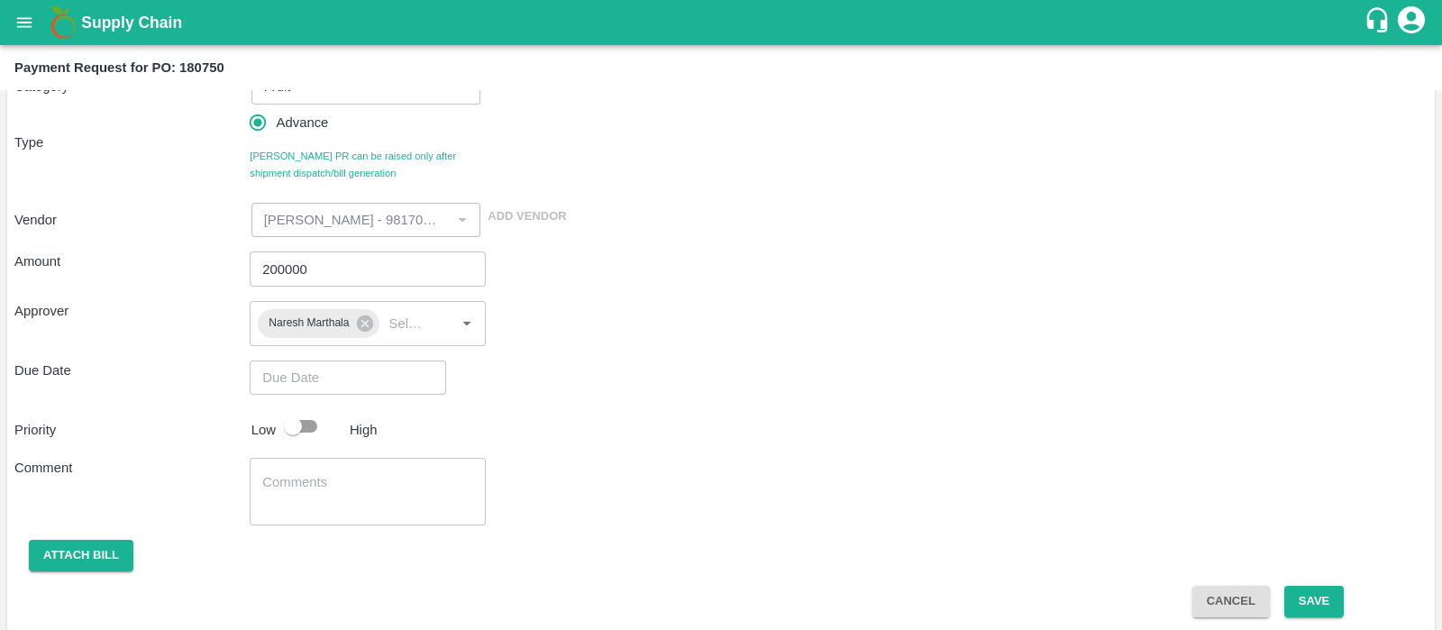
scroll to position [132, 0]
type input "DD/MM/YYYY hh:mm aa"
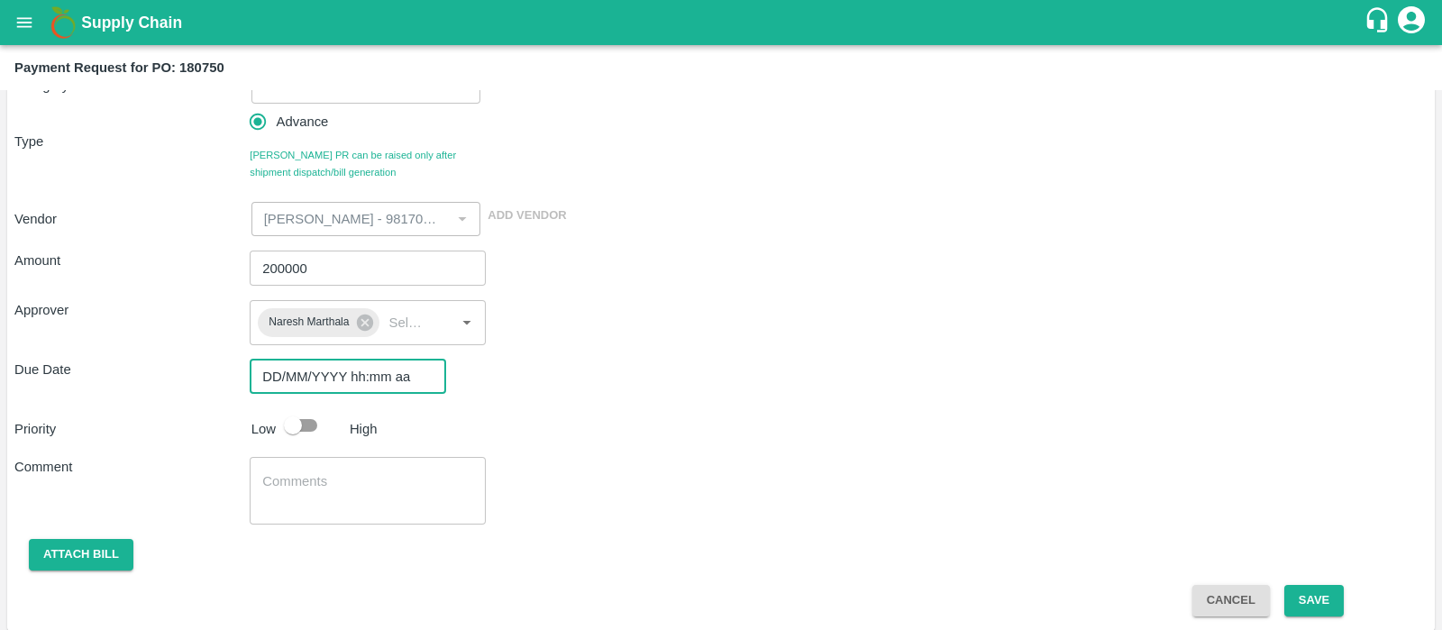
click at [273, 369] on input "DD/MM/YYYY hh:mm aa" at bounding box center [342, 377] width 184 height 34
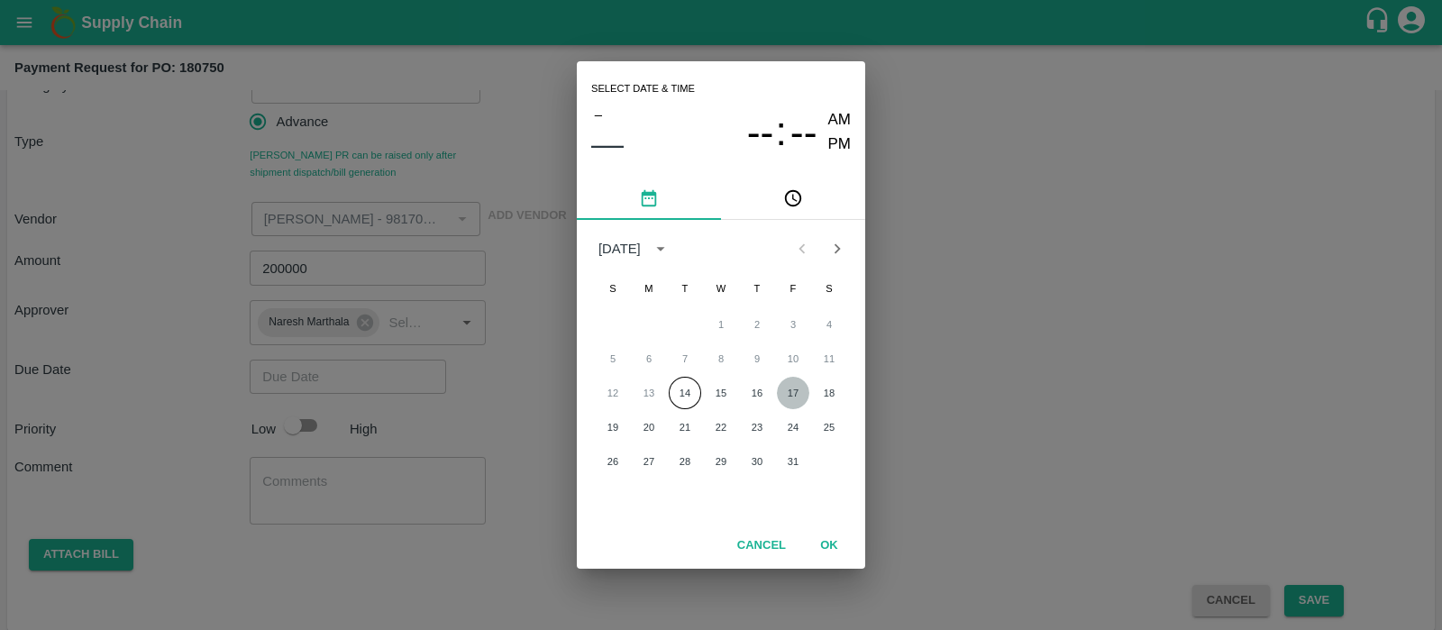
click at [784, 393] on button "17" at bounding box center [793, 393] width 32 height 32
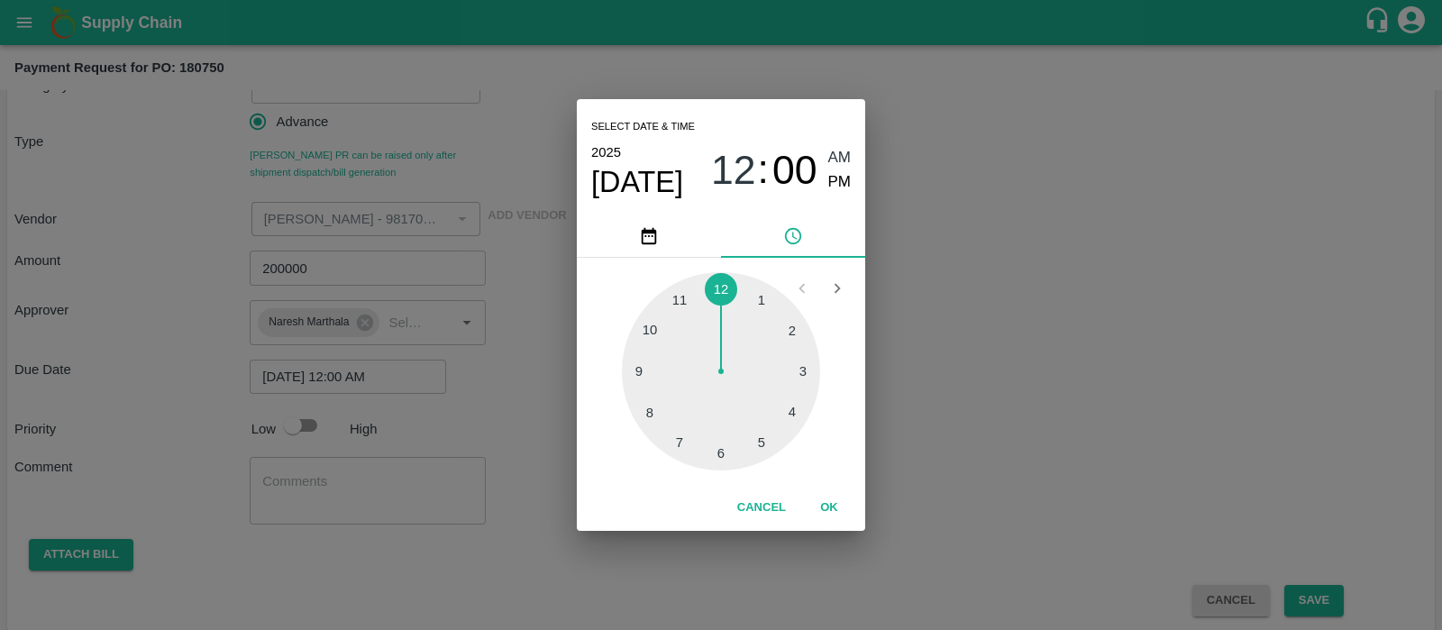
click at [718, 444] on div at bounding box center [721, 371] width 198 height 198
type input "17/10/2025 06:00 AM"
click at [826, 503] on button "OK" at bounding box center [829, 508] width 58 height 32
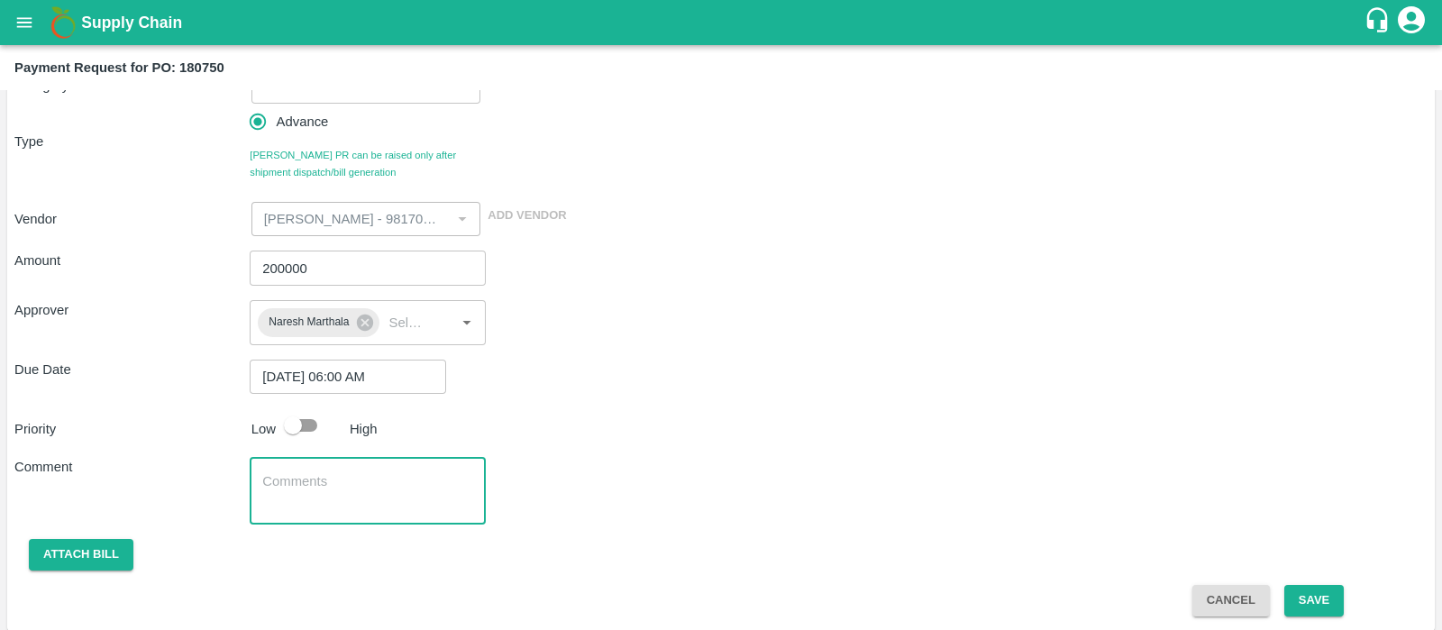
click at [290, 498] on textarea at bounding box center [367, 491] width 210 height 38
type textarea "Advance PR against a DMP Farmer material. We have inwarded ~20MT. At an assumed…"
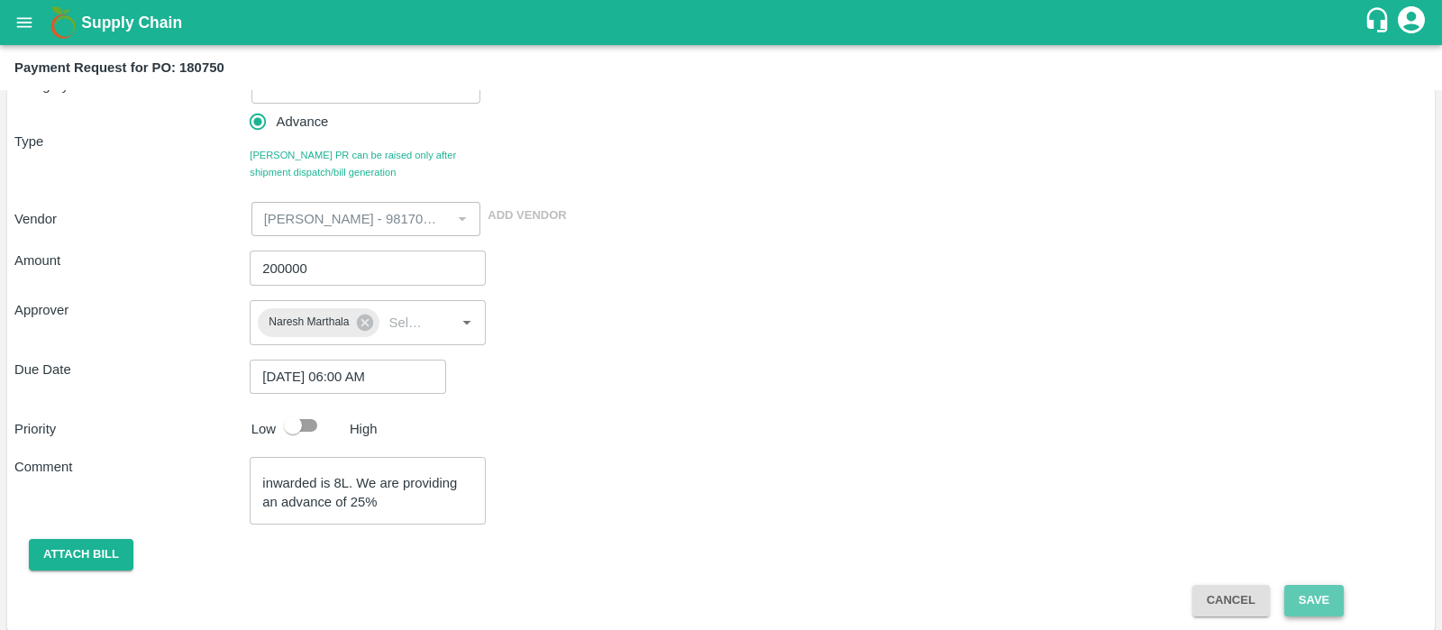
click at [1296, 586] on button "Save" at bounding box center [1314, 601] width 59 height 32
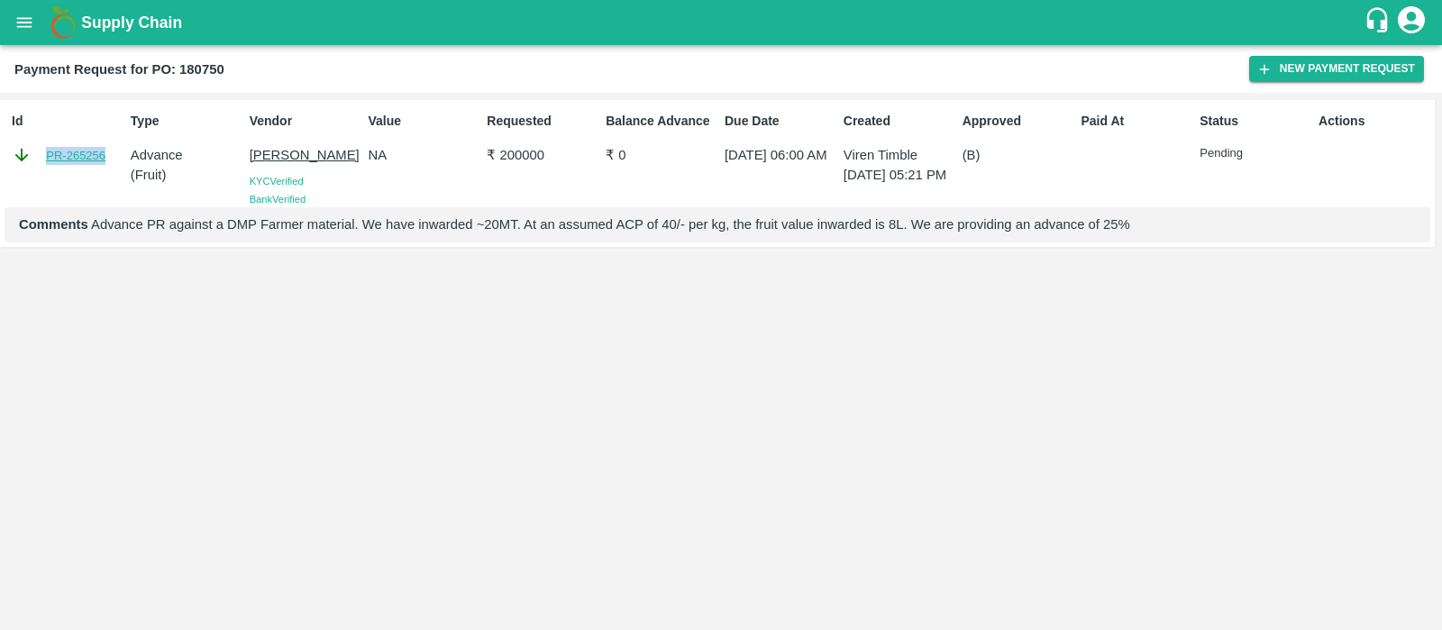
drag, startPoint x: 115, startPoint y: 166, endPoint x: 49, endPoint y: 158, distance: 67.2
click at [49, 158] on div "Id PR-265256" at bounding box center [64, 156] width 119 height 103
copy link "PR-265256"
